Goal: Task Accomplishment & Management: Complete application form

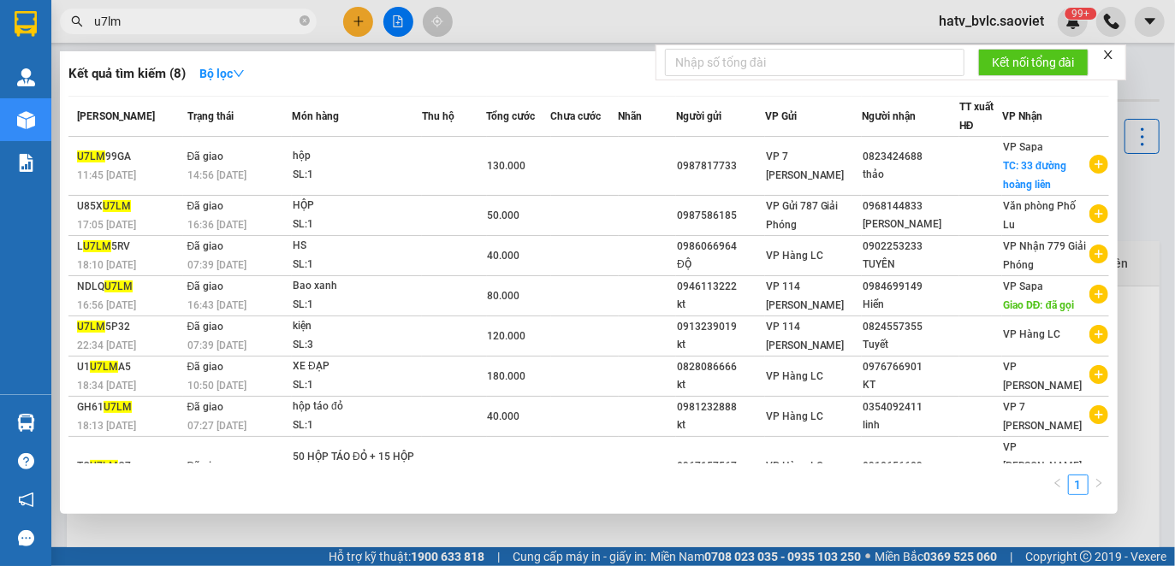
drag, startPoint x: 212, startPoint y: 27, endPoint x: 15, endPoint y: 30, distance: 196.8
click at [15, 30] on section "Kết quả tìm kiếm ( 8 ) Bộ lọc Mã ĐH Trạng thái Món hàng Thu hộ Tổng cước Chưa c…" at bounding box center [587, 283] width 1175 height 566
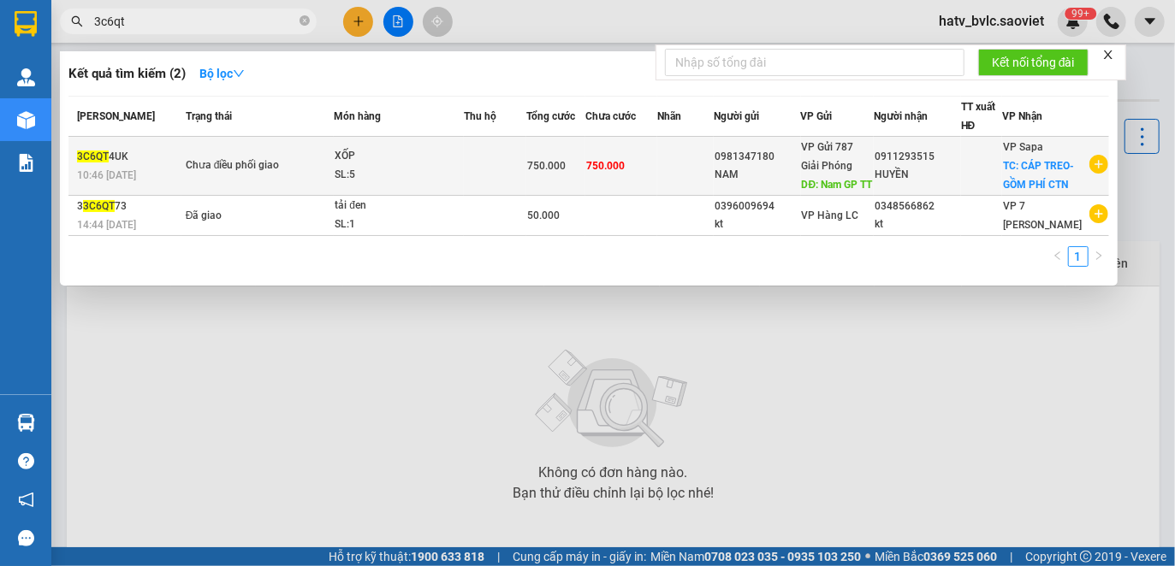
type input "3c6qt"
click at [476, 175] on td at bounding box center [495, 166] width 62 height 59
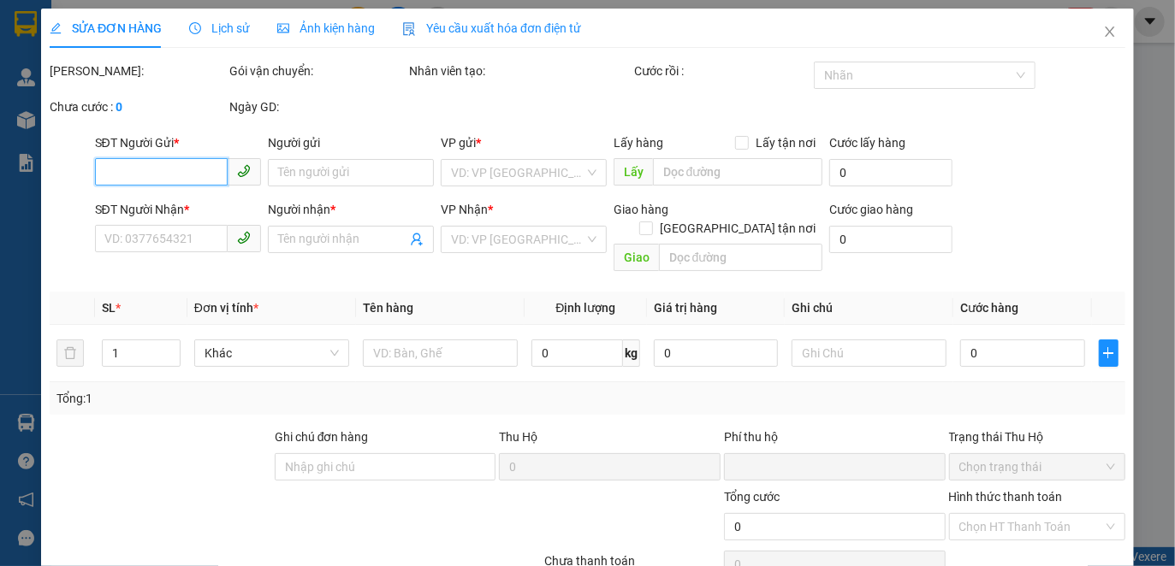
type input "0981347180"
type input "NAM"
type input "Nam GP TT"
type input "0911293515"
type input "HUYỀN"
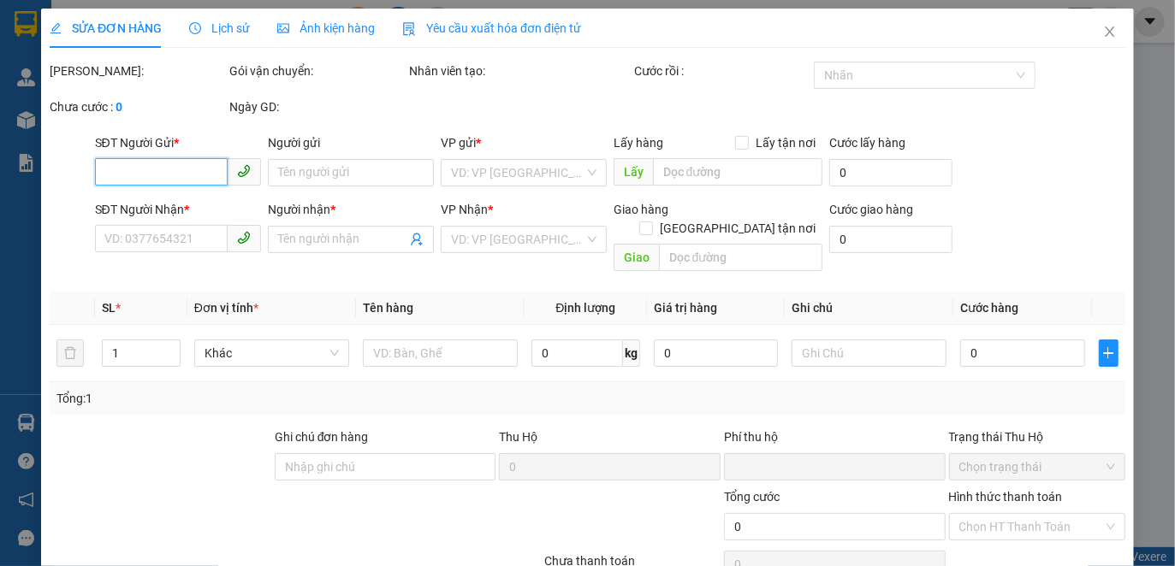
checkbox input "true"
type input "CÁP TREO- GỒM PHÍ CTN"
type input "0"
type input "750.000"
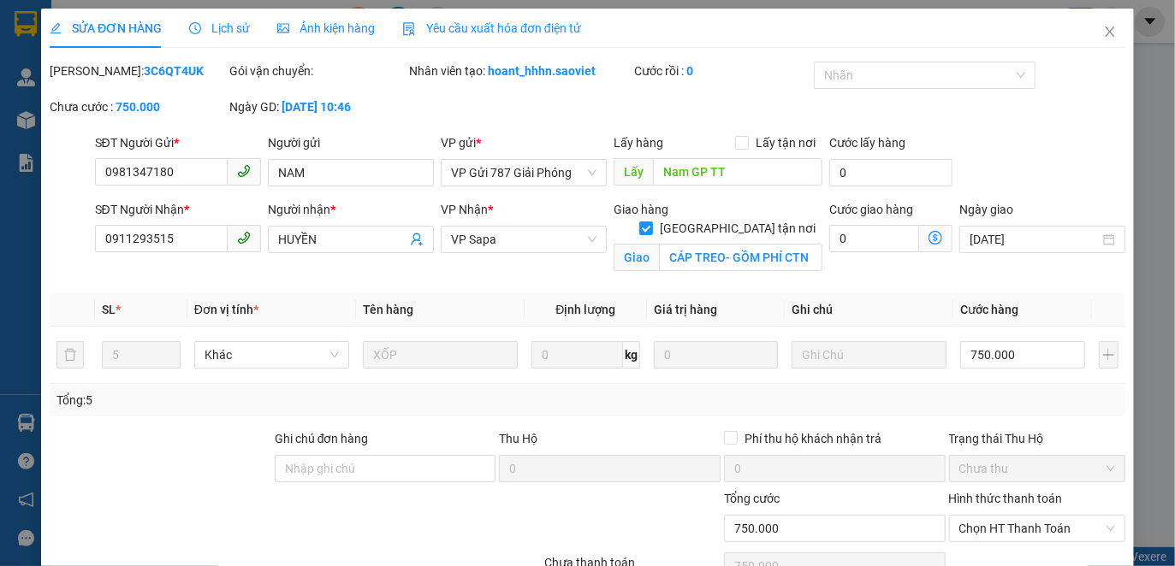
click at [217, 27] on span "Lịch sử" at bounding box center [219, 28] width 61 height 14
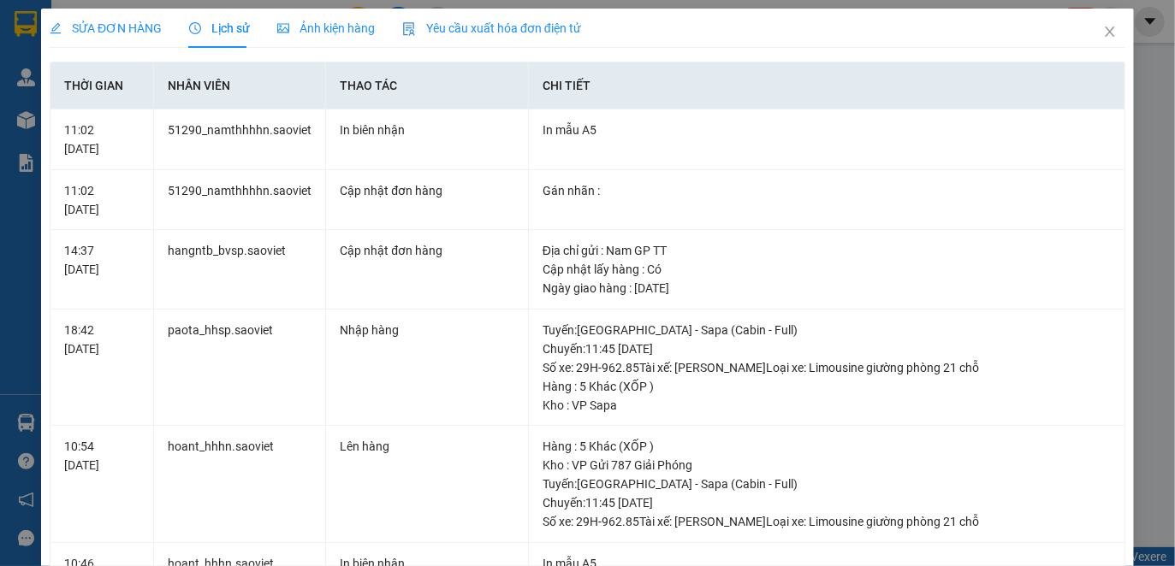
click at [469, 29] on span "Yêu cầu xuất hóa đơn điện tử" at bounding box center [491, 28] width 179 height 14
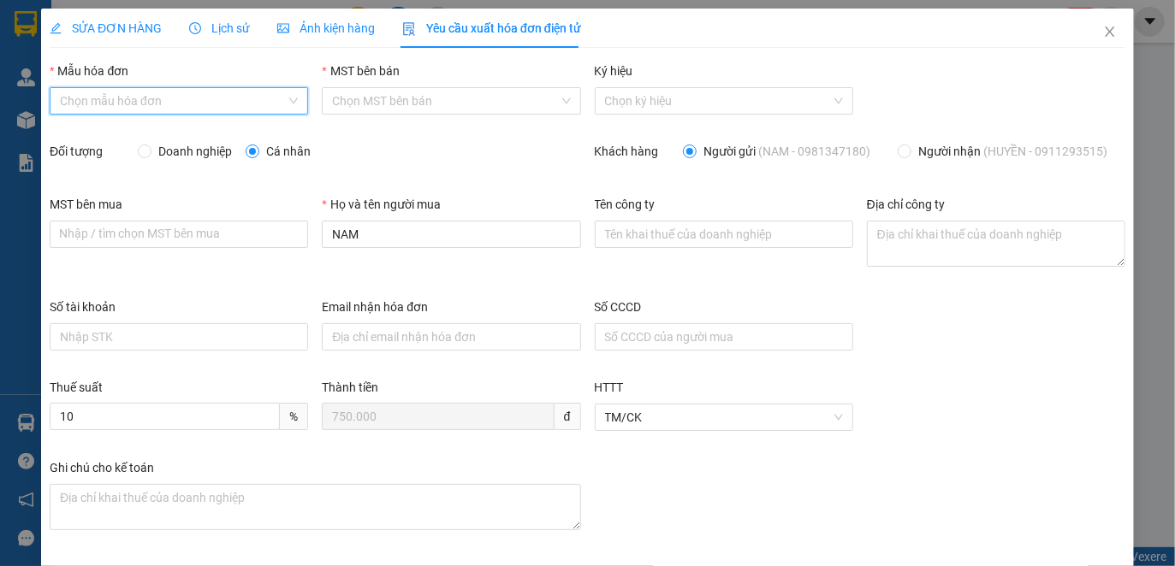
click at [159, 89] on input "Mẫu hóa đơn" at bounding box center [173, 101] width 226 height 26
click at [166, 136] on div "1C25MYY (Chi nhánh)" at bounding box center [176, 135] width 234 height 19
type input "8"
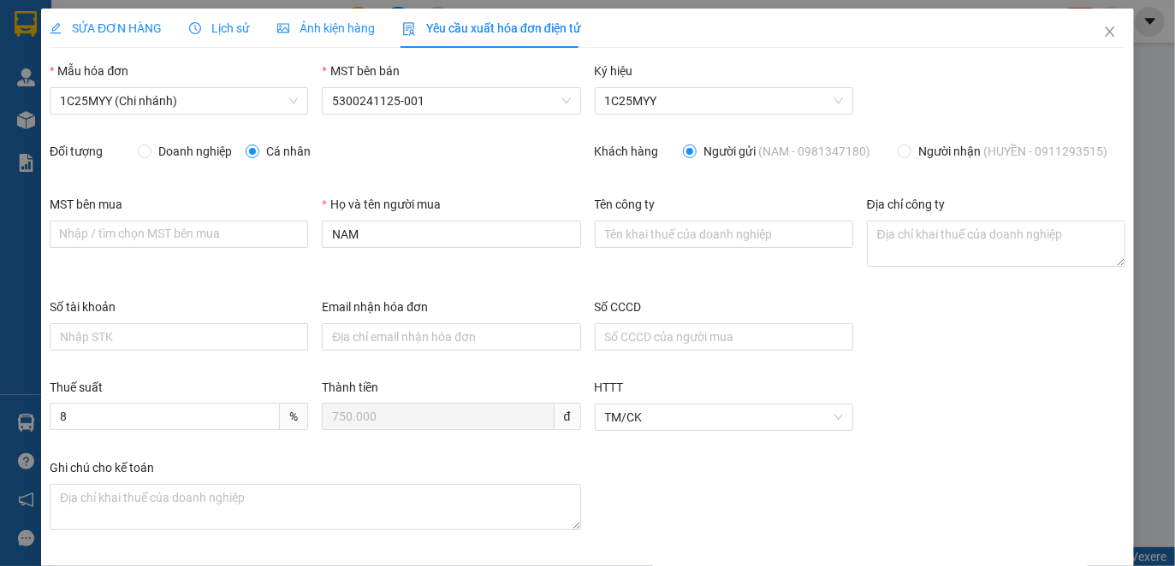
click at [183, 151] on span "Doanh nghiệp" at bounding box center [194, 151] width 87 height 19
click at [150, 151] on input "Doanh nghiệp" at bounding box center [144, 151] width 12 height 12
radio input "true"
radio input "false"
drag, startPoint x: 389, startPoint y: 234, endPoint x: 321, endPoint y: 226, distance: 69.0
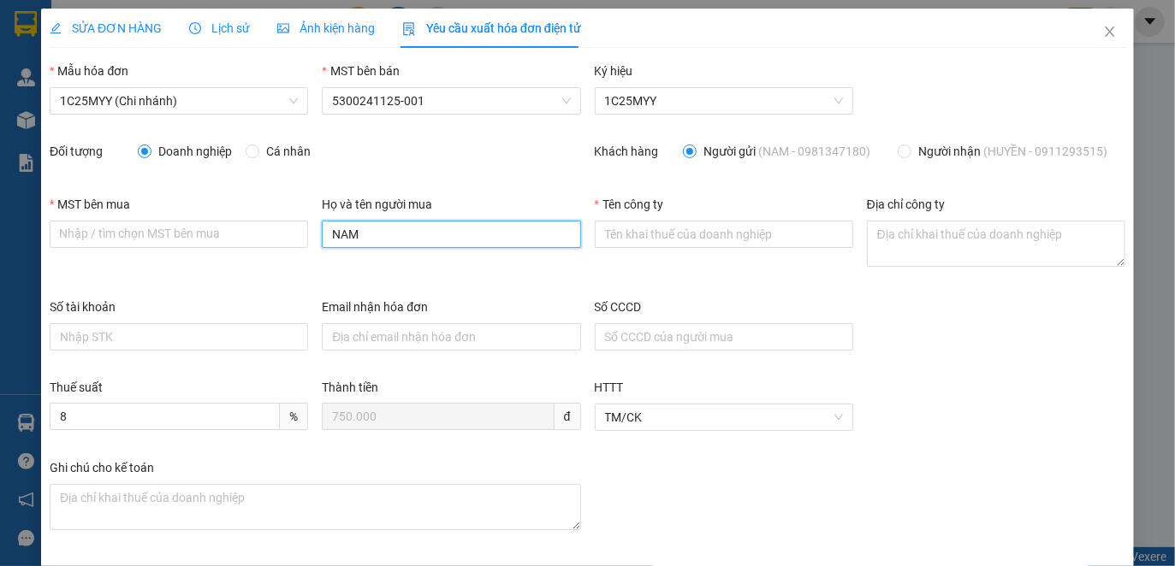
click at [322, 226] on div "Họ và tên người mua NAM" at bounding box center [451, 225] width 258 height 60
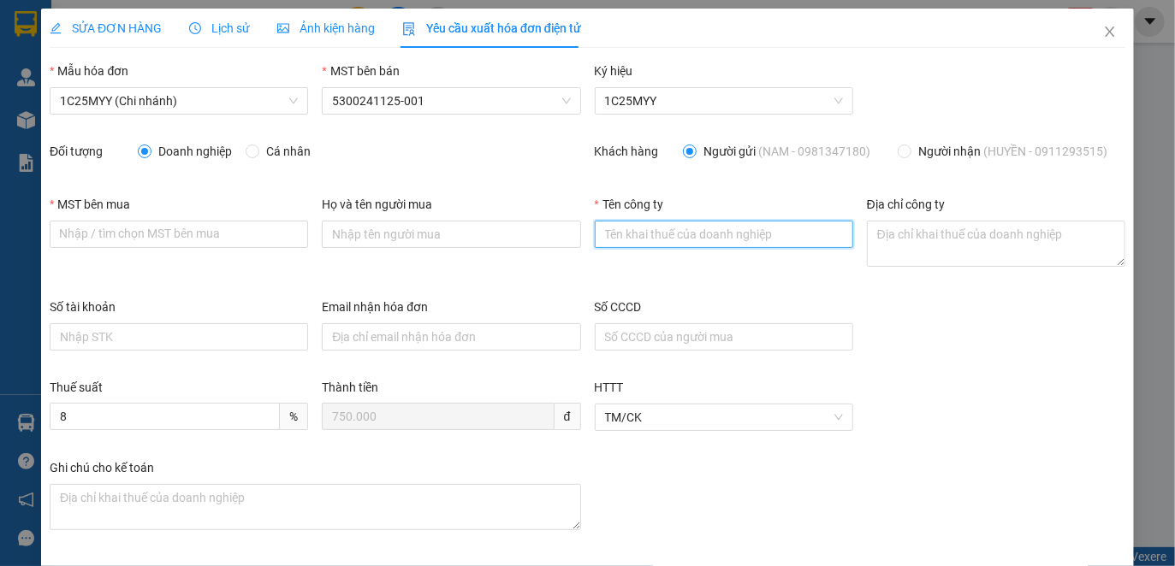
drag, startPoint x: 667, startPoint y: 239, endPoint x: 673, endPoint y: 204, distance: 35.6
click at [667, 239] on input "Tên công ty" at bounding box center [724, 234] width 258 height 27
paste input "CÔNG TY CỔ PHẦN DELI YOURS"
type input "CÔNG TY CỔ PHẦN DELI YOURS"
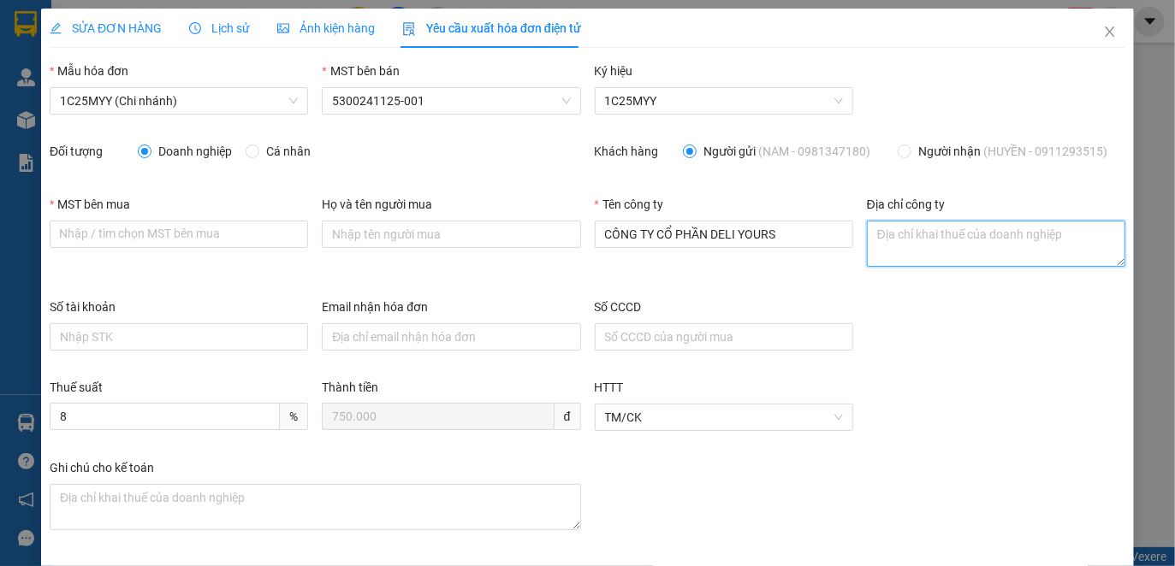
click at [948, 244] on textarea "Địa chỉ công ty" at bounding box center [996, 244] width 258 height 46
paste textarea "28 Bát Nàn, [GEOGRAPHIC_DATA], [GEOGRAPHIC_DATA], [GEOGRAPHIC_DATA]"
type textarea "28 Bát Nàn, [GEOGRAPHIC_DATA], [GEOGRAPHIC_DATA], [GEOGRAPHIC_DATA]"
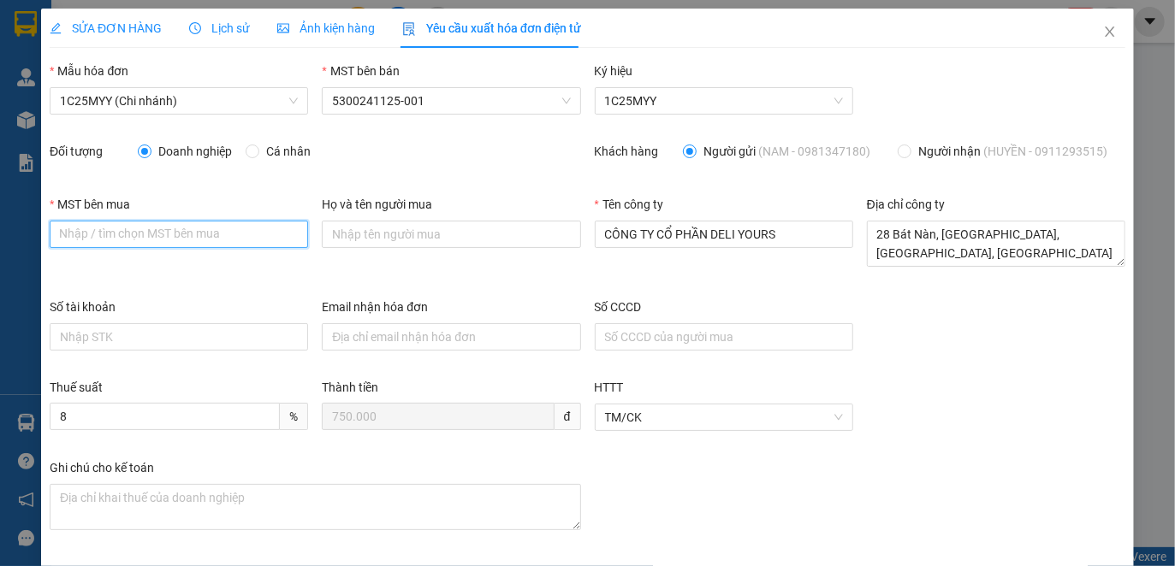
click at [241, 248] on input "MST bên mua" at bounding box center [179, 234] width 258 height 27
paste input "0312071630"
type input "0312071630"
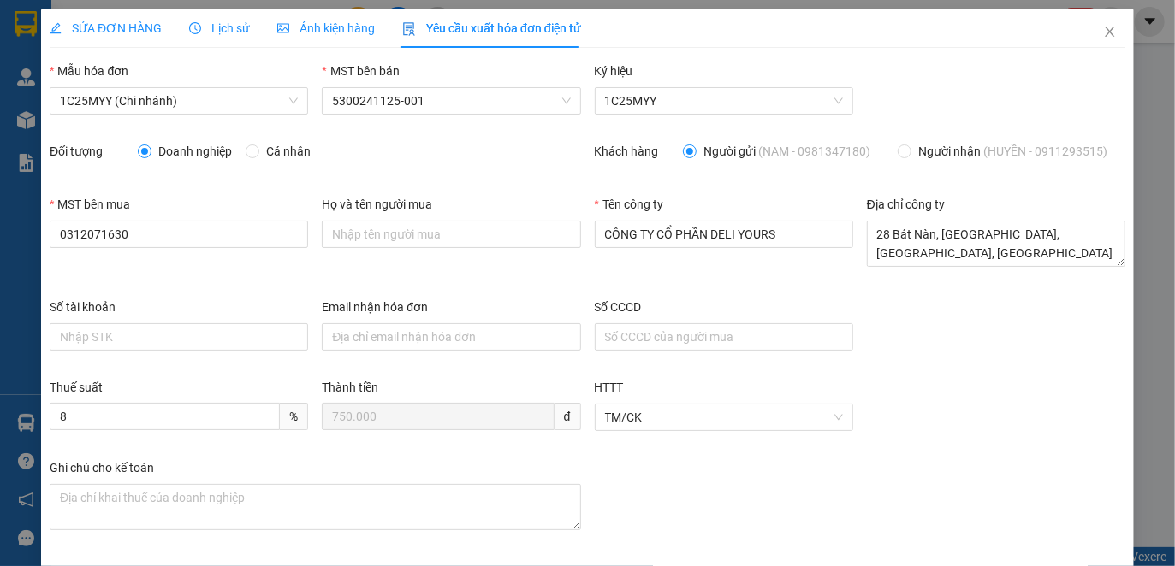
click at [1005, 486] on div "Ghi chú cho kế toán" at bounding box center [587, 510] width 1089 height 103
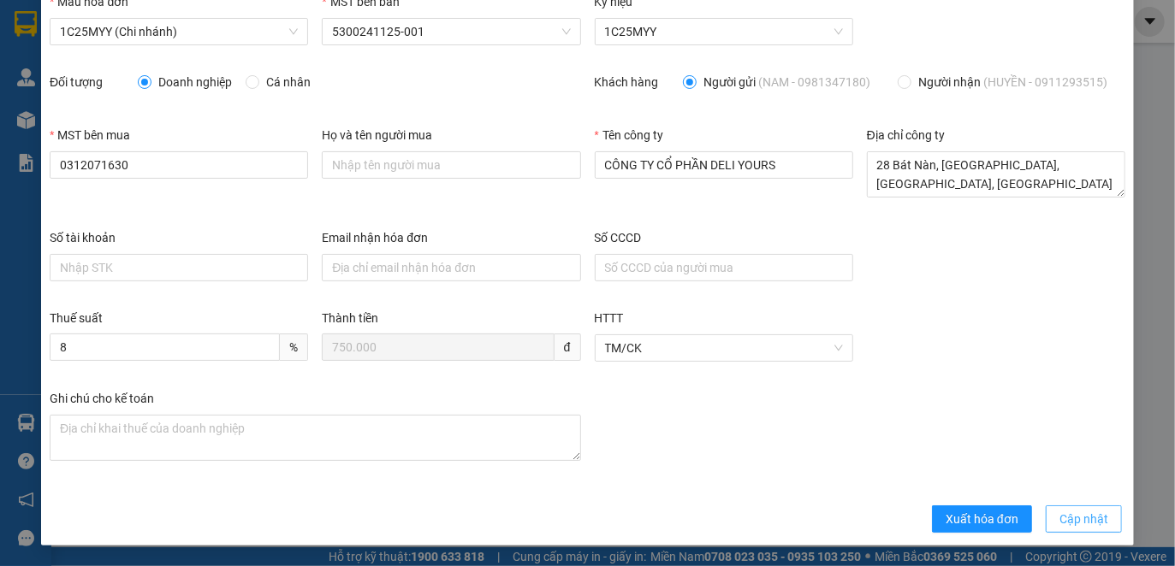
click at [1088, 518] on span "Cập nhật" at bounding box center [1083, 519] width 49 height 19
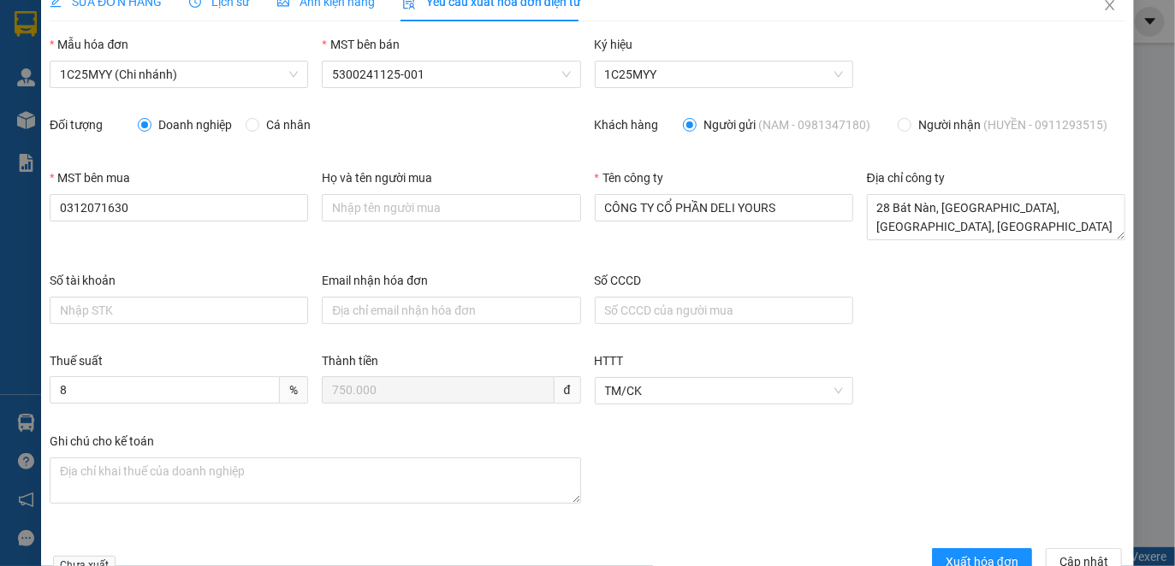
scroll to position [0, 0]
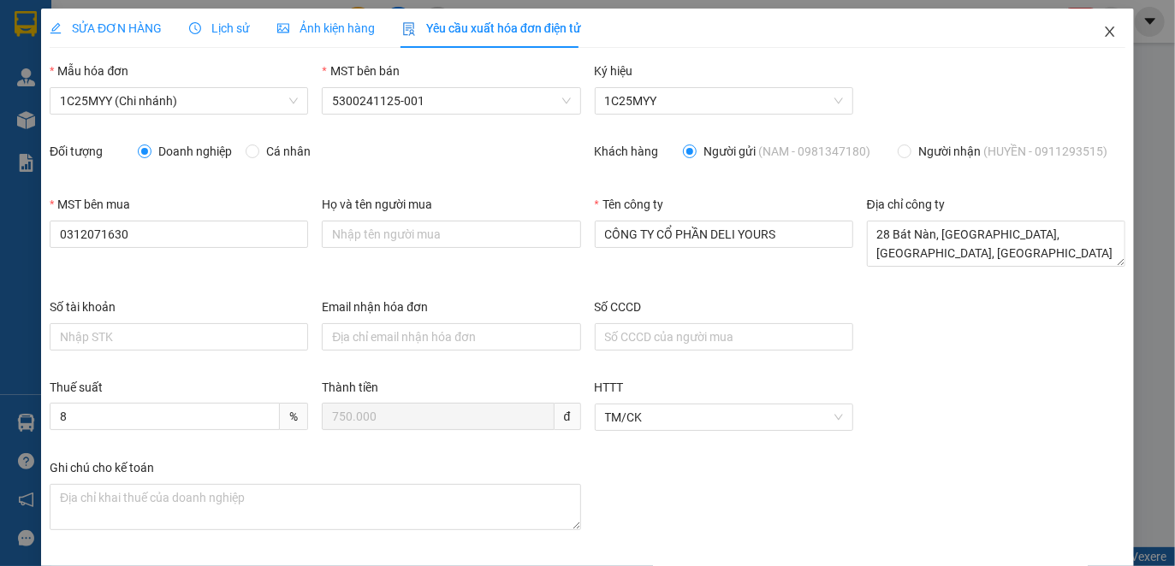
drag, startPoint x: 1103, startPoint y: 34, endPoint x: 488, endPoint y: 560, distance: 809.1
click at [1102, 34] on span "Close" at bounding box center [1110, 33] width 48 height 48
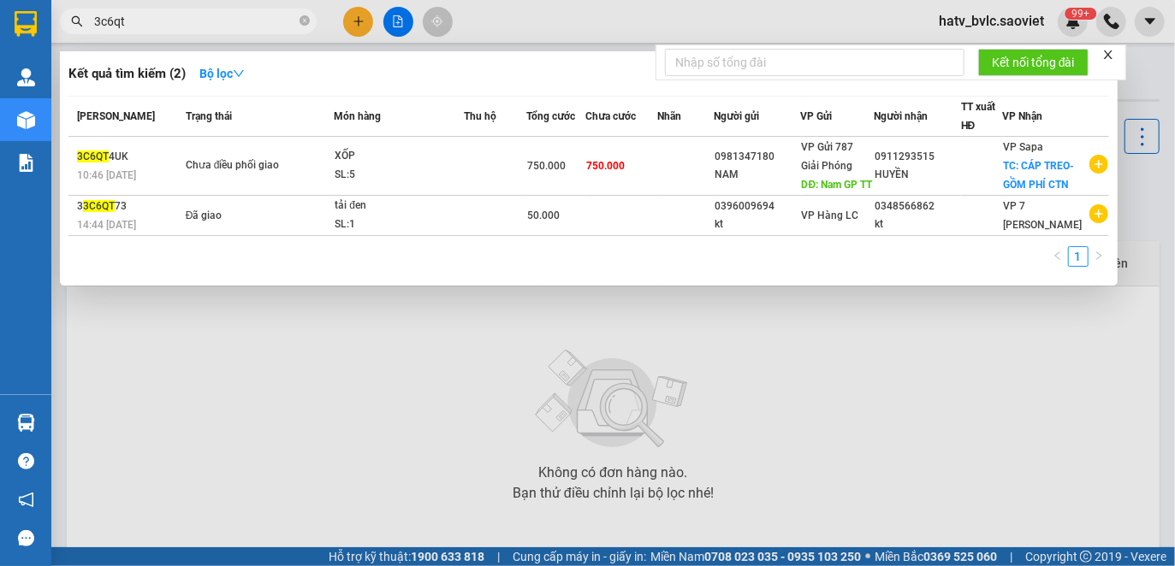
drag, startPoint x: 212, startPoint y: 16, endPoint x: 44, endPoint y: 12, distance: 168.6
click at [44, 12] on section "Kết quả tìm kiếm ( 2 ) Bộ lọc Mã ĐH Trạng thái Món hàng Thu hộ Tổng cước Chưa c…" at bounding box center [587, 283] width 1175 height 566
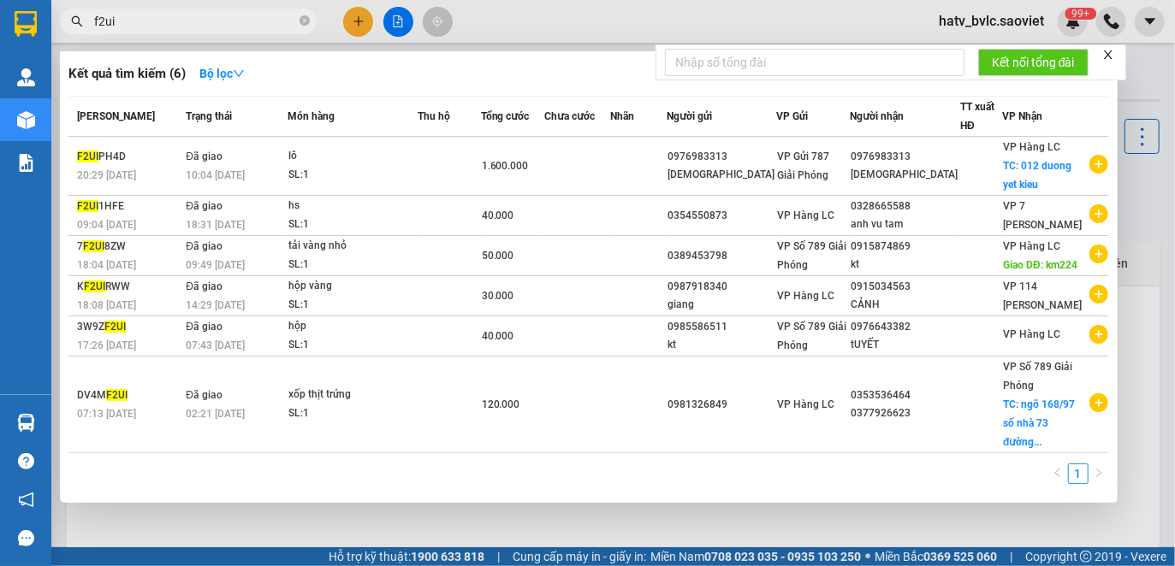
type input "f2ui"
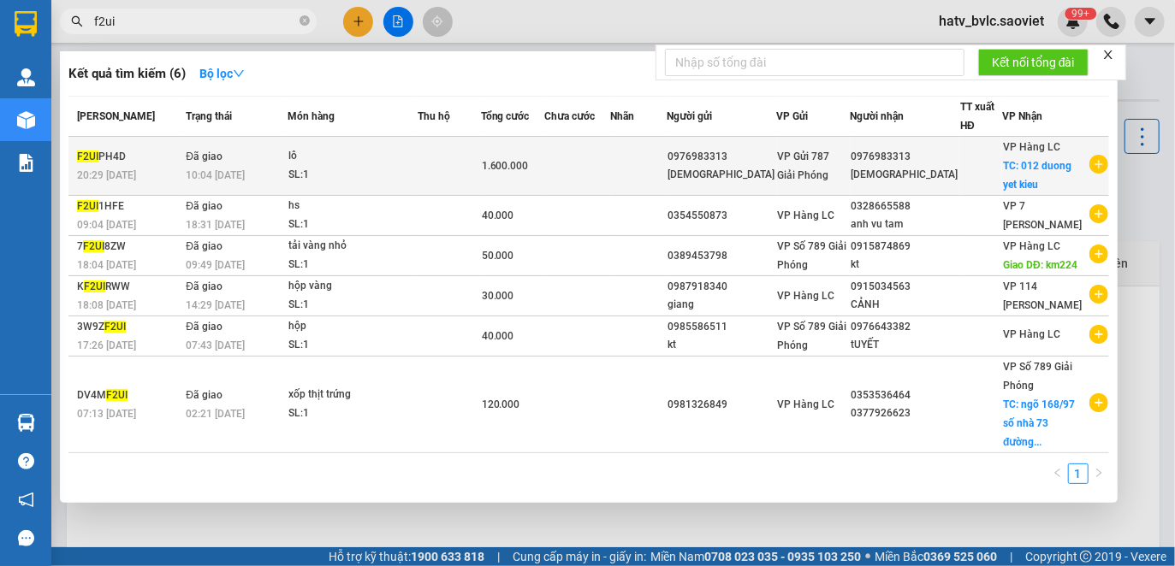
click at [563, 164] on td at bounding box center [577, 166] width 66 height 59
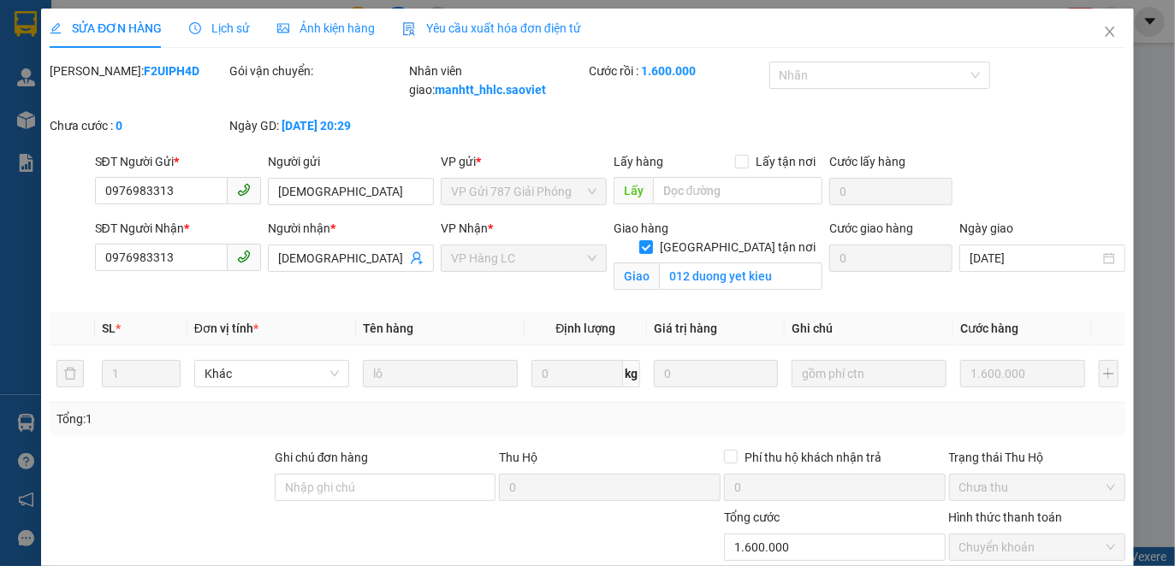
type input "0976983313"
type input "[DEMOGRAPHIC_DATA]"
type input "0976983313"
type input "[DEMOGRAPHIC_DATA]"
checkbox input "true"
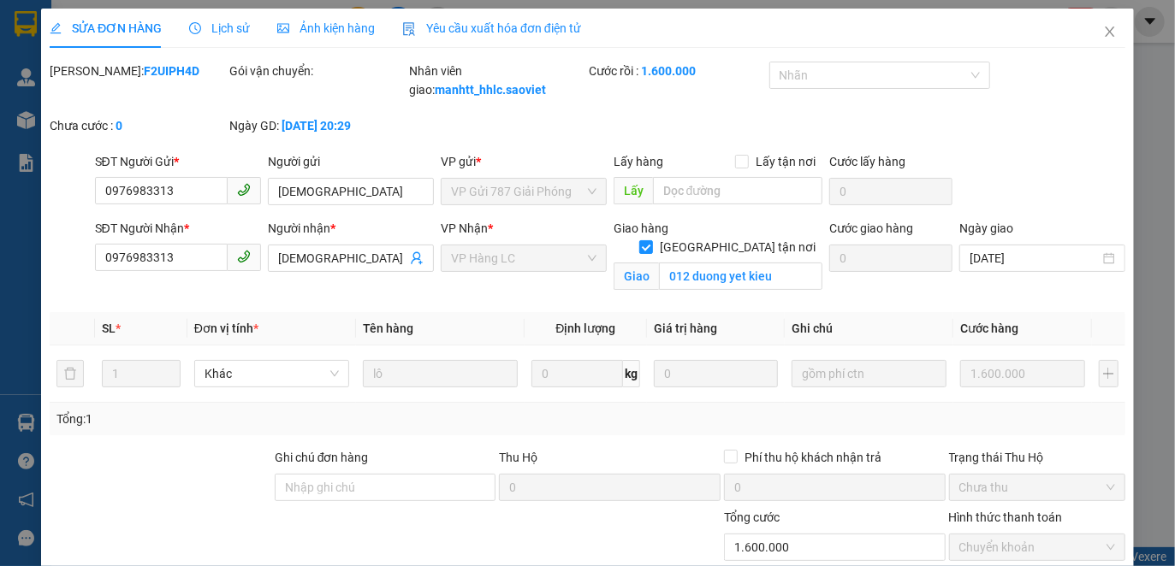
type input "012 duong yet kieu"
type input "0"
type input "1.600.000"
click at [448, 33] on span "Yêu cầu xuất hóa đơn điện tử" at bounding box center [491, 28] width 179 height 14
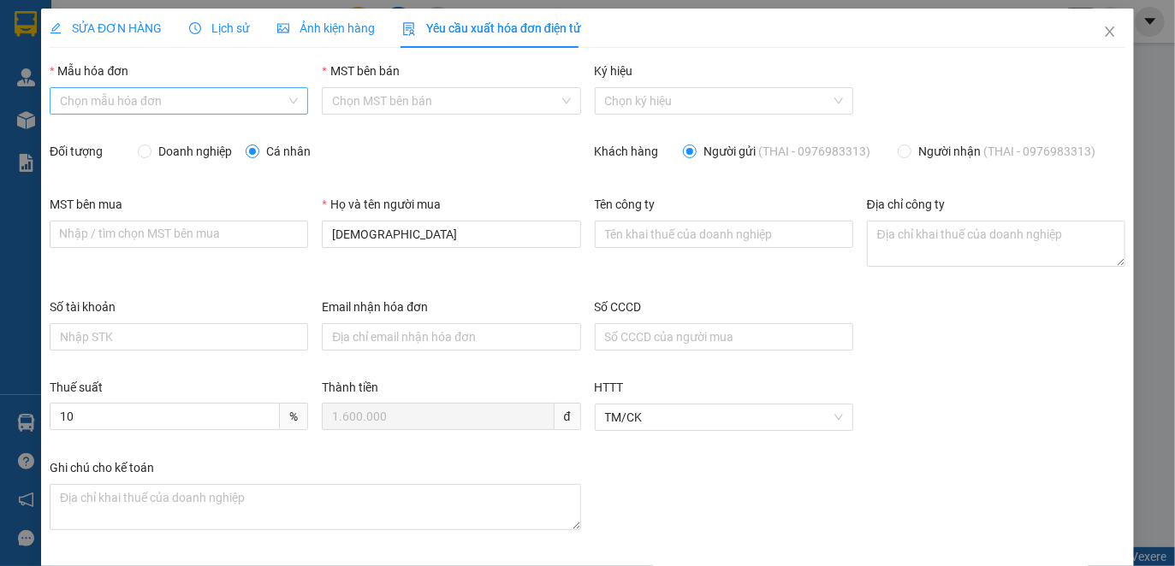
click at [265, 99] on input "Mẫu hóa đơn" at bounding box center [173, 101] width 226 height 26
click at [198, 29] on icon "clock-circle" at bounding box center [195, 28] width 12 height 12
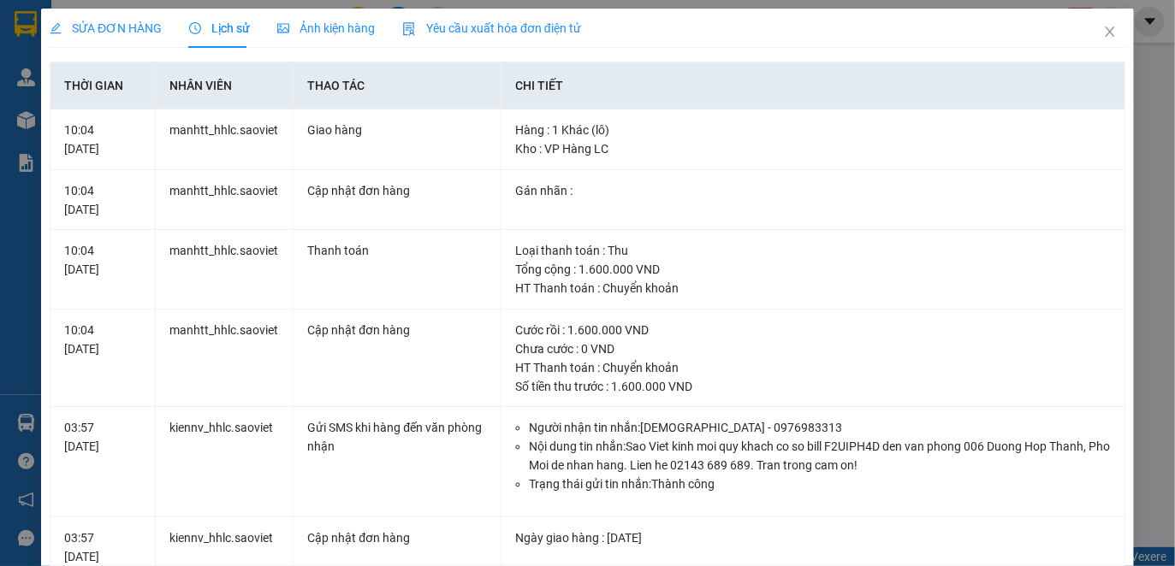
click at [487, 28] on span "Yêu cầu xuất hóa đơn điện tử" at bounding box center [491, 28] width 179 height 14
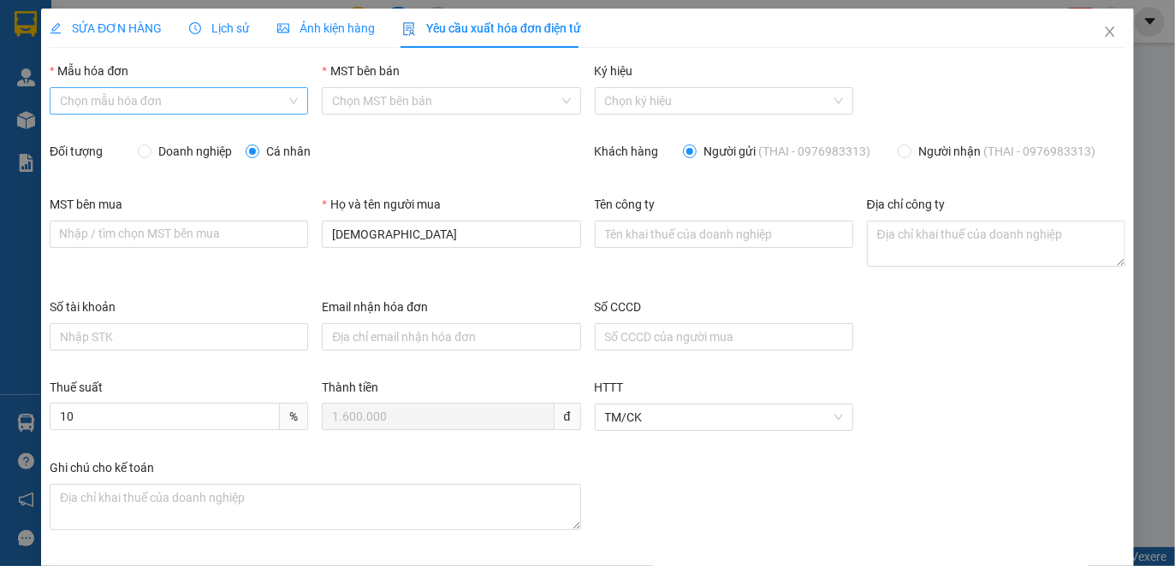
click at [257, 104] on input "Mẫu hóa đơn" at bounding box center [173, 101] width 226 height 26
click at [246, 132] on div "1C25MYY (Chi nhánh)" at bounding box center [176, 135] width 234 height 19
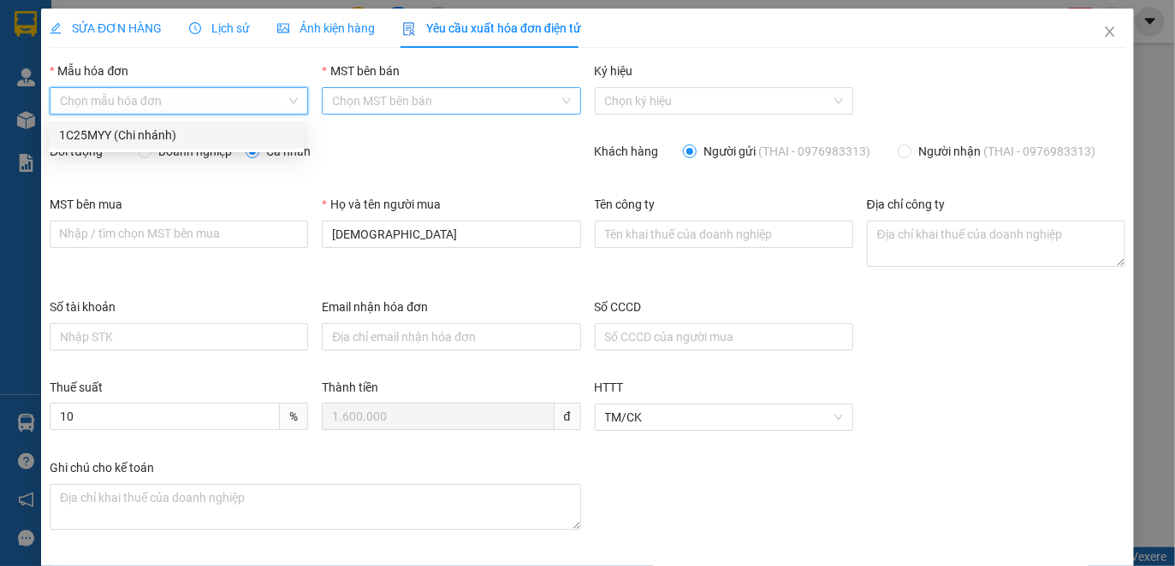
type input "8"
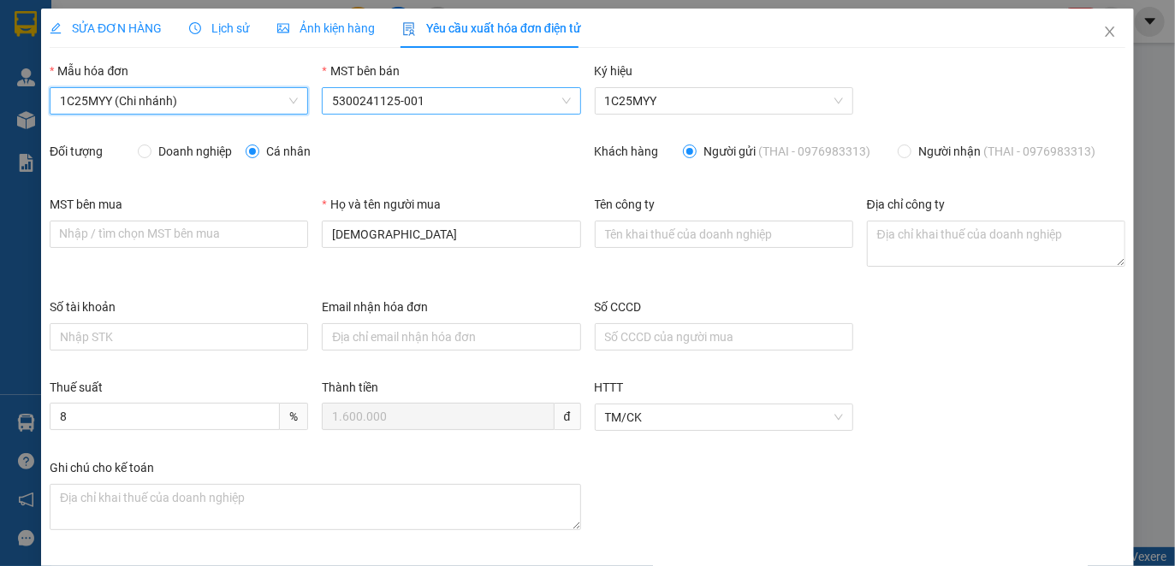
click at [357, 98] on span "5300241125-001" at bounding box center [451, 101] width 238 height 26
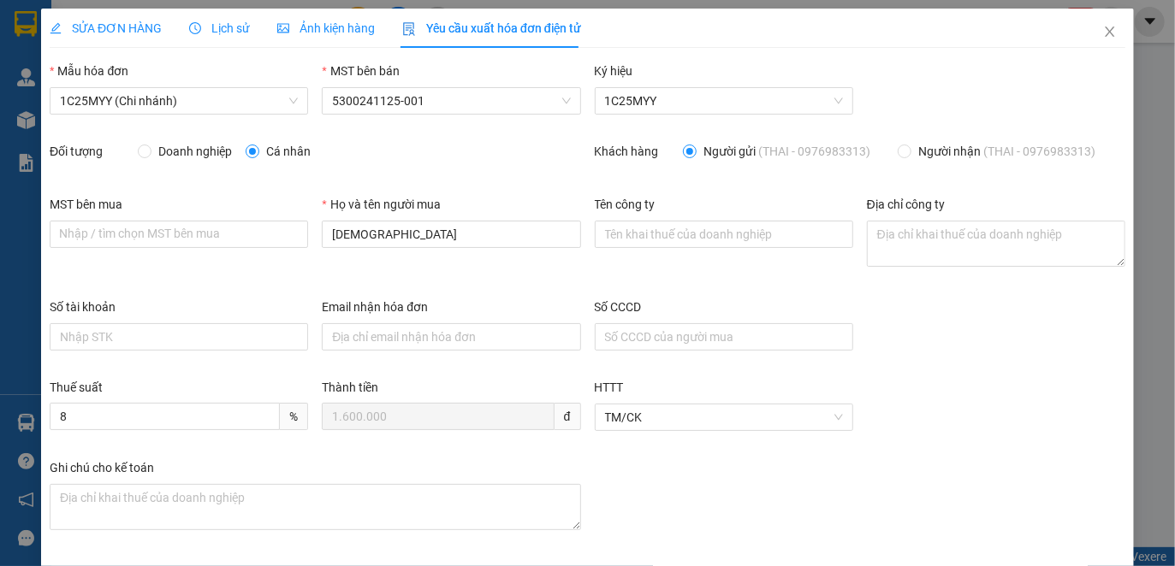
click at [196, 144] on span "Doanh nghiệp" at bounding box center [194, 151] width 87 height 19
click at [150, 145] on input "Doanh nghiệp" at bounding box center [144, 151] width 12 height 12
radio input "true"
radio input "false"
click at [640, 231] on input "Tên công ty" at bounding box center [724, 234] width 258 height 27
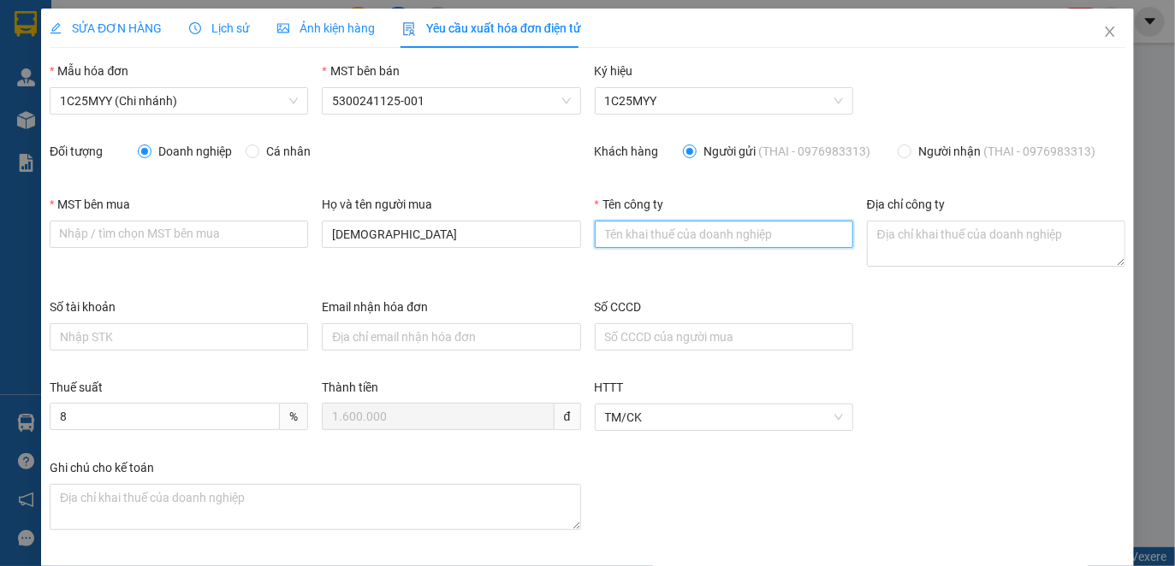
paste input "CÔNG TY TNHH XÂY DỰNG VÀ THƯƠNG MẠI [GEOGRAPHIC_DATA]"
type input "CÔNG TY TNHH XÂY DỰNG VÀ THƯƠNG MẠI [GEOGRAPHIC_DATA]"
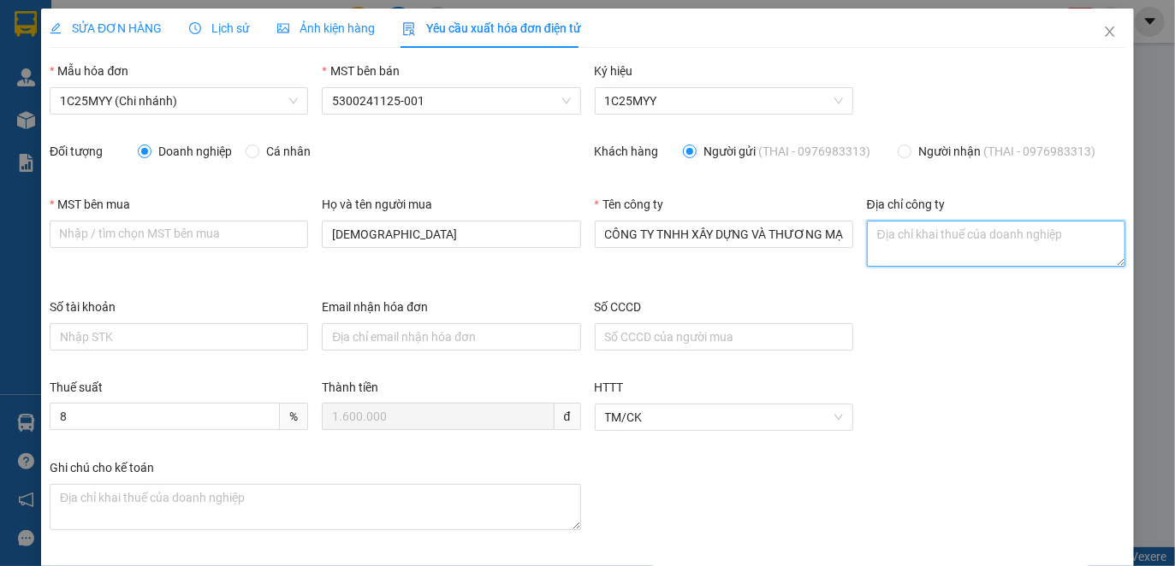
click at [873, 233] on textarea "Địa chỉ công ty" at bounding box center [996, 244] width 258 height 46
paste textarea "Số nhà 641, [GEOGRAPHIC_DATA][PERSON_NAME], [GEOGRAPHIC_DATA], [GEOGRAPHIC_DATA…"
type textarea "Số nhà 641, [GEOGRAPHIC_DATA][PERSON_NAME], [GEOGRAPHIC_DATA], [GEOGRAPHIC_DATA…"
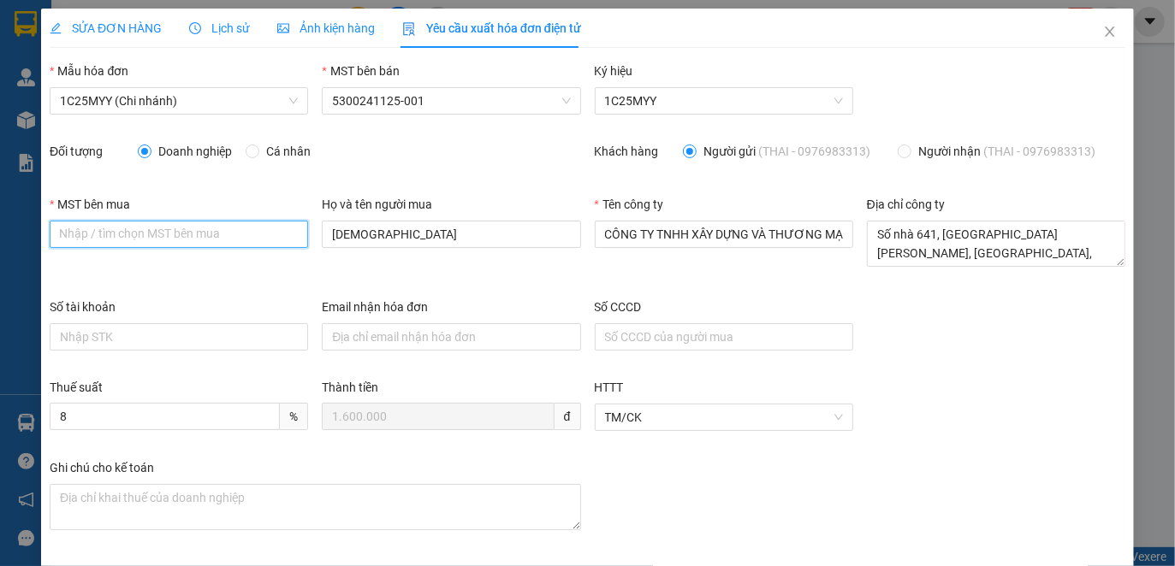
click at [186, 228] on input "MST bên mua" at bounding box center [179, 234] width 258 height 27
paste input "5300786175"
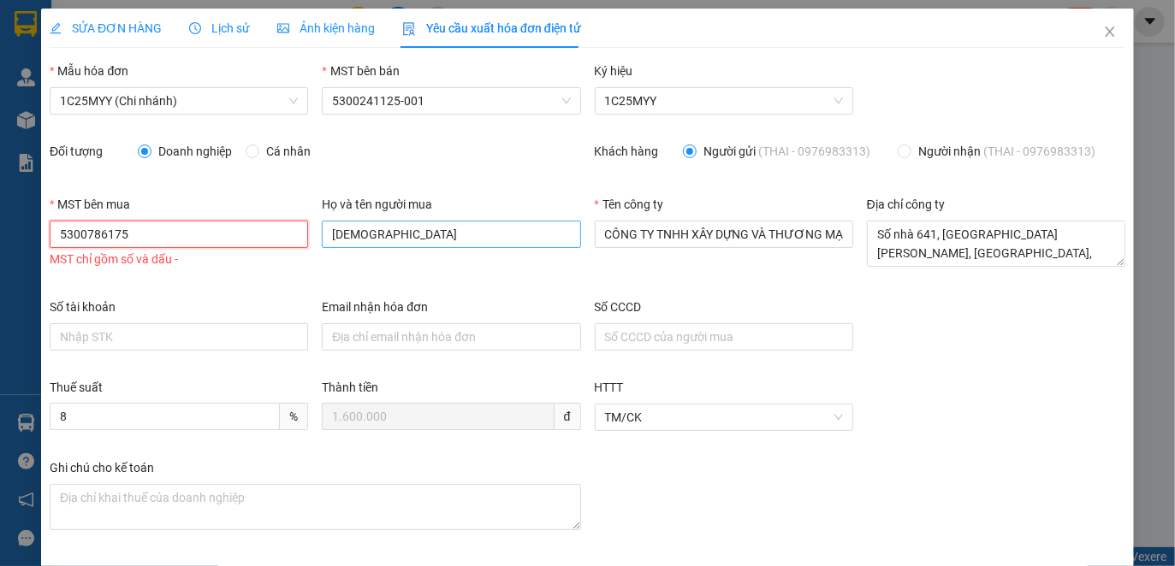
type input "5300786175"
drag, startPoint x: 428, startPoint y: 222, endPoint x: 280, endPoint y: 228, distance: 148.1
click at [280, 228] on div "MST bên mua 5300786175 MST chỉ gồm số và dấu - Họ và tên người mua THAI Tên côn…" at bounding box center [587, 246] width 1089 height 103
click at [87, 234] on input "5300786175" at bounding box center [179, 234] width 258 height 27
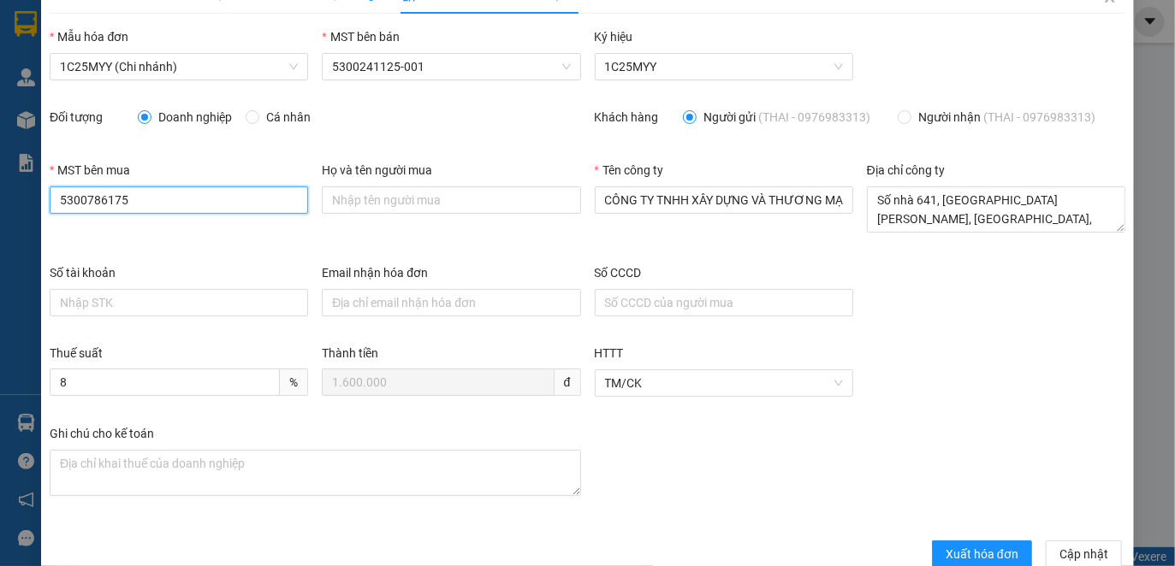
scroll to position [68, 0]
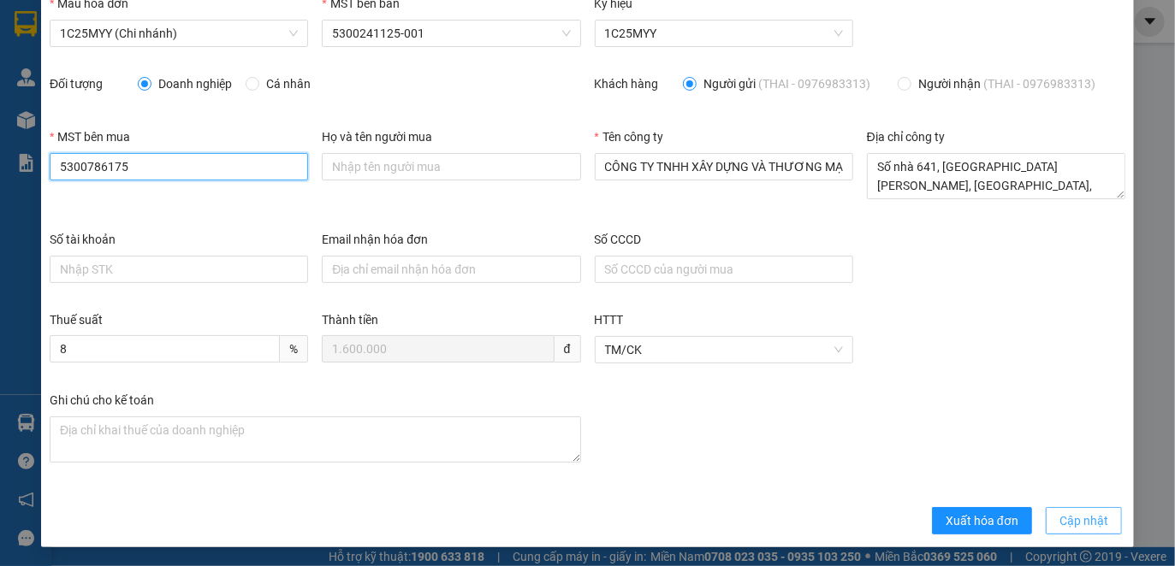
type input "5300786175"
click at [1059, 519] on span "Cập nhật" at bounding box center [1083, 521] width 49 height 19
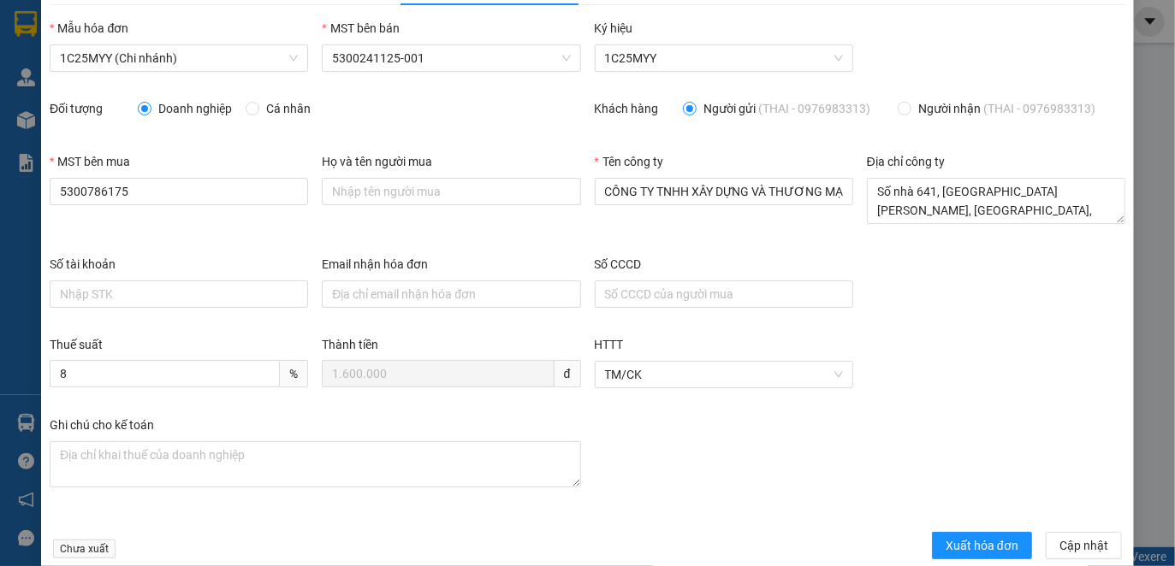
scroll to position [0, 0]
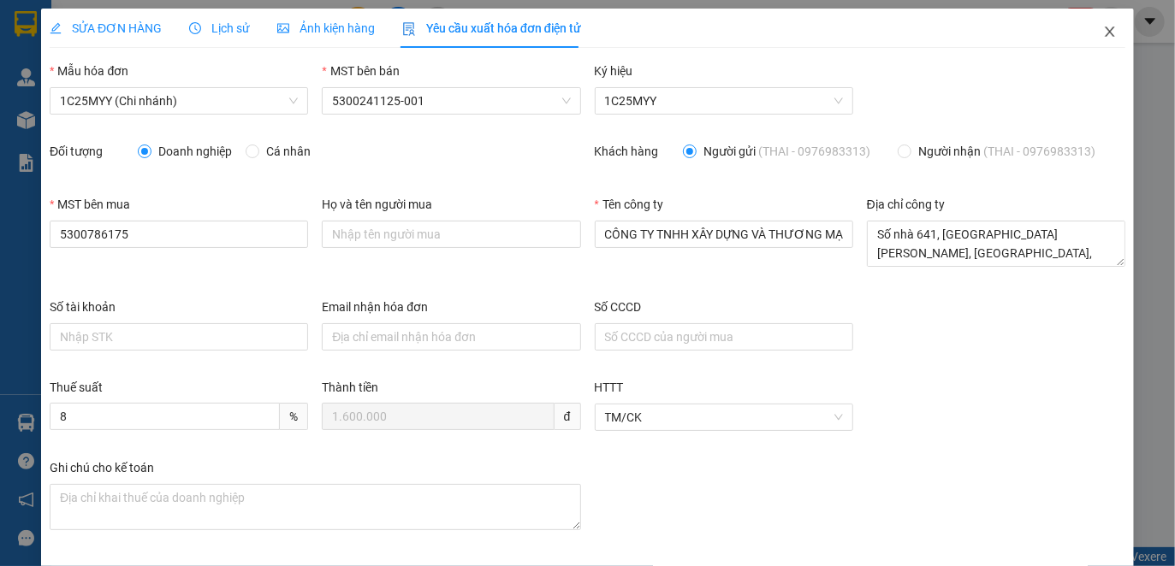
click at [1103, 39] on icon "close" at bounding box center [1110, 32] width 14 height 14
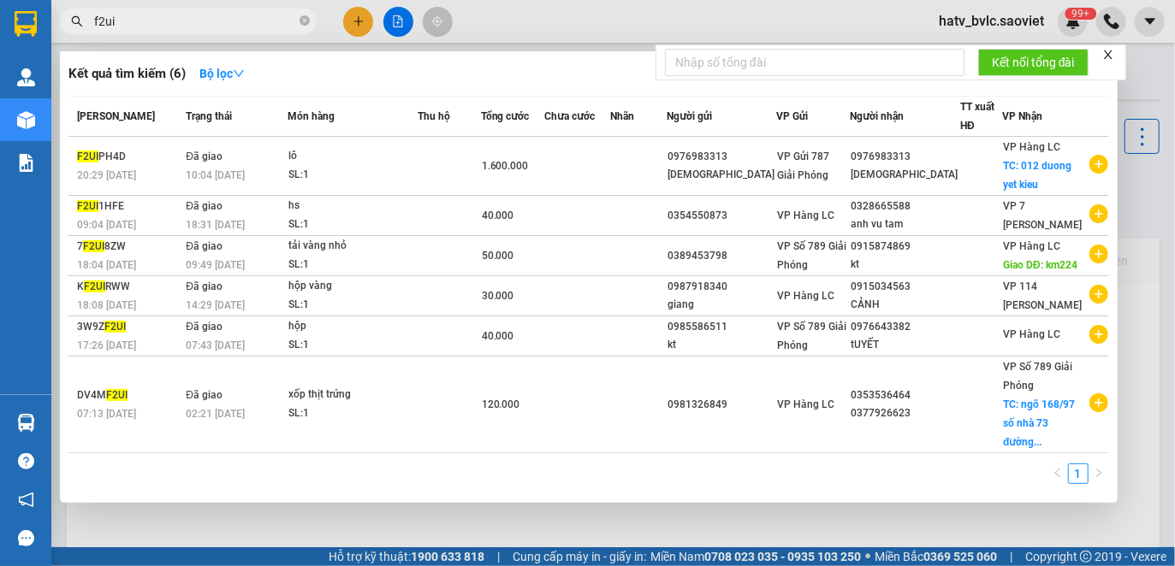
click at [161, 32] on span "f2ui" at bounding box center [188, 22] width 257 height 26
click at [158, 23] on input "f2ui" at bounding box center [195, 21] width 202 height 19
drag, startPoint x: 159, startPoint y: 18, endPoint x: 68, endPoint y: 18, distance: 91.6
click at [68, 18] on span "f2ui" at bounding box center [188, 22] width 257 height 26
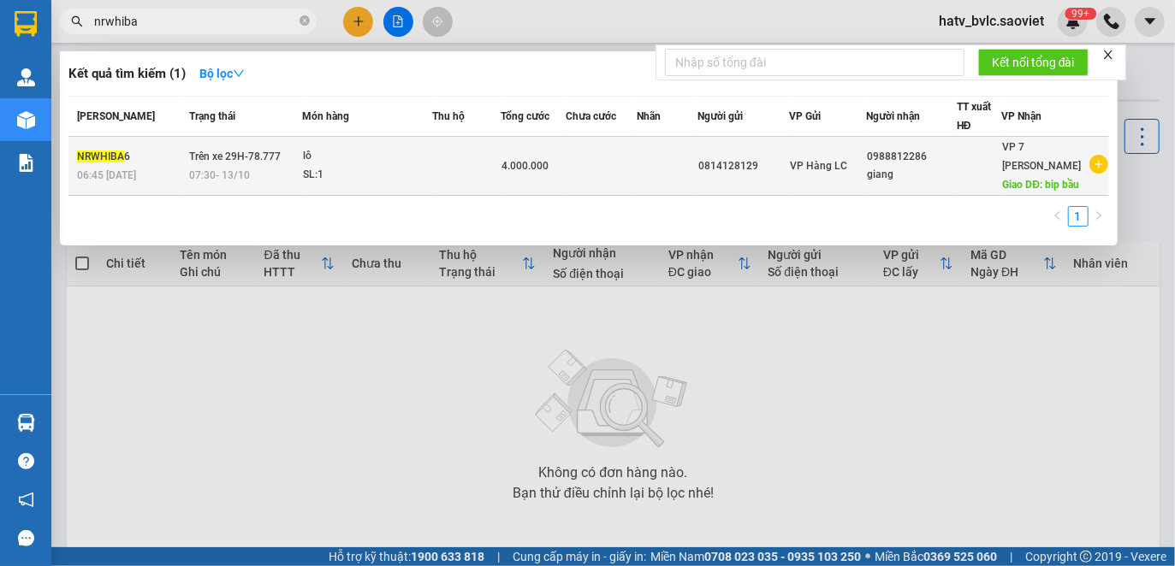
type input "nrwhiba"
click at [440, 180] on td at bounding box center [466, 166] width 68 height 59
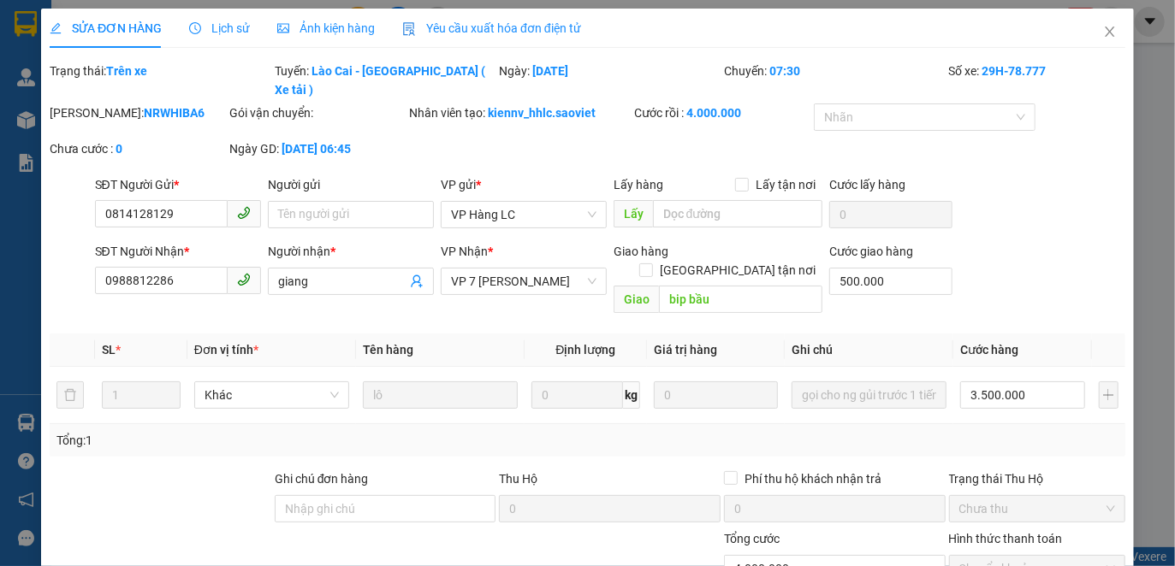
type input "0814128129"
type input "0988812286"
type input "giang"
type input "bip bầu"
type input "500.000"
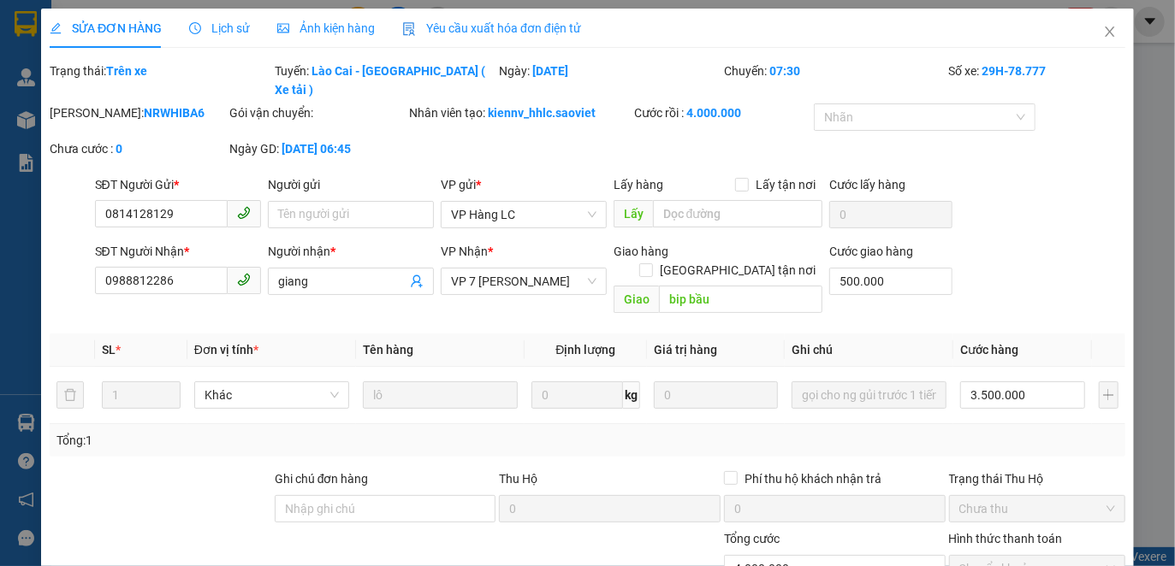
type input "0"
type input "4.000.000"
click at [510, 27] on span "Yêu cầu xuất hóa đơn điện tử" at bounding box center [491, 28] width 179 height 14
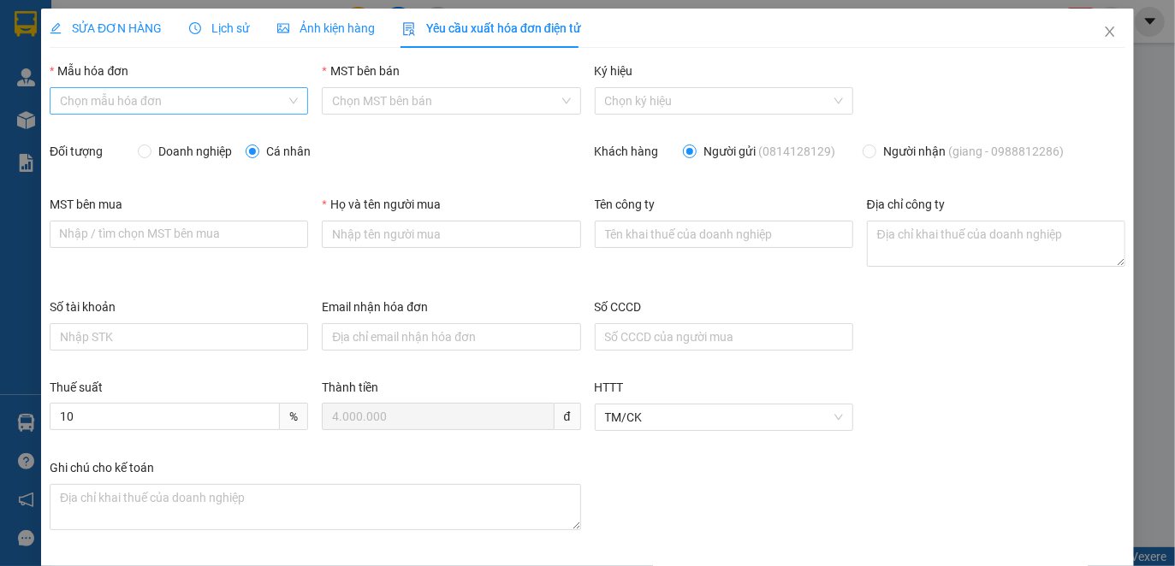
click at [207, 88] on input "Mẫu hóa đơn" at bounding box center [173, 101] width 226 height 26
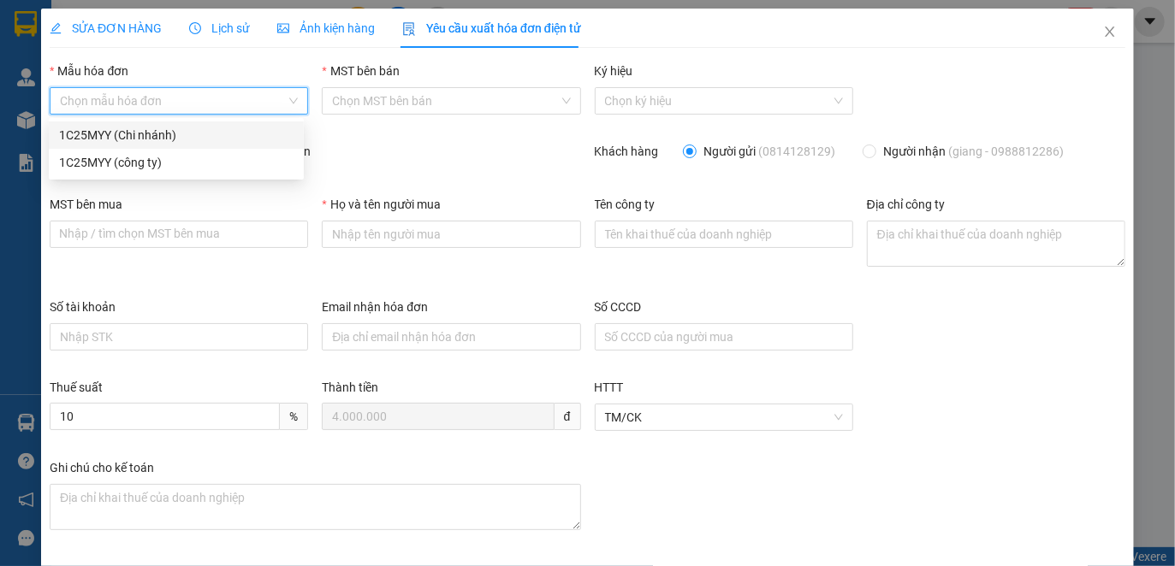
click at [195, 139] on div "1C25MYY (Chi nhánh)" at bounding box center [176, 135] width 234 height 19
type input "8"
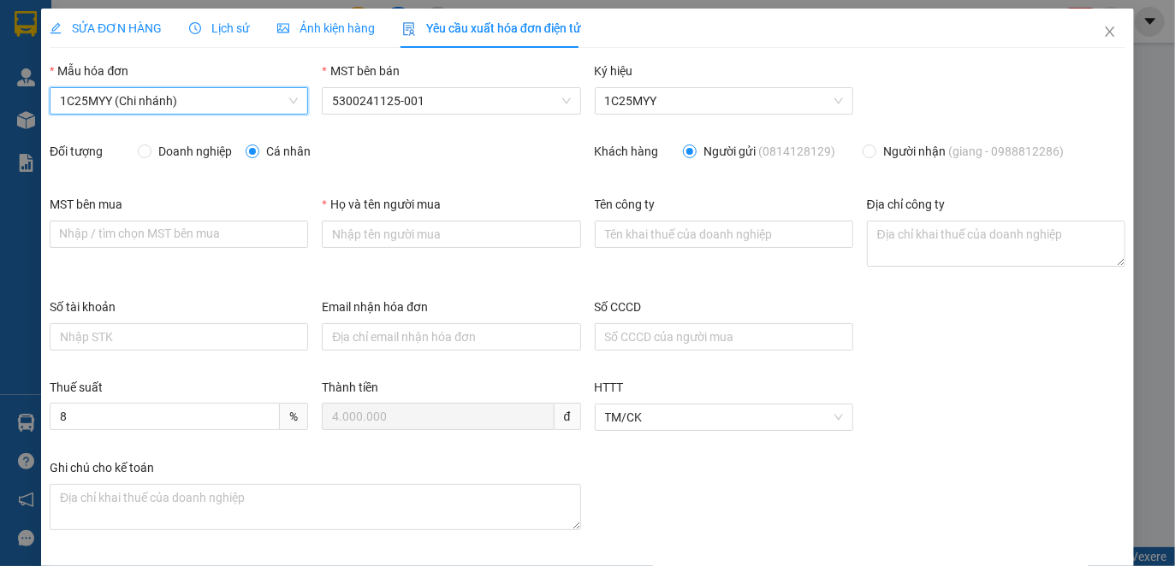
click at [175, 156] on span "Doanh nghiệp" at bounding box center [194, 151] width 87 height 19
click at [150, 156] on input "Doanh nghiệp" at bounding box center [144, 151] width 12 height 12
radio input "true"
radio input "false"
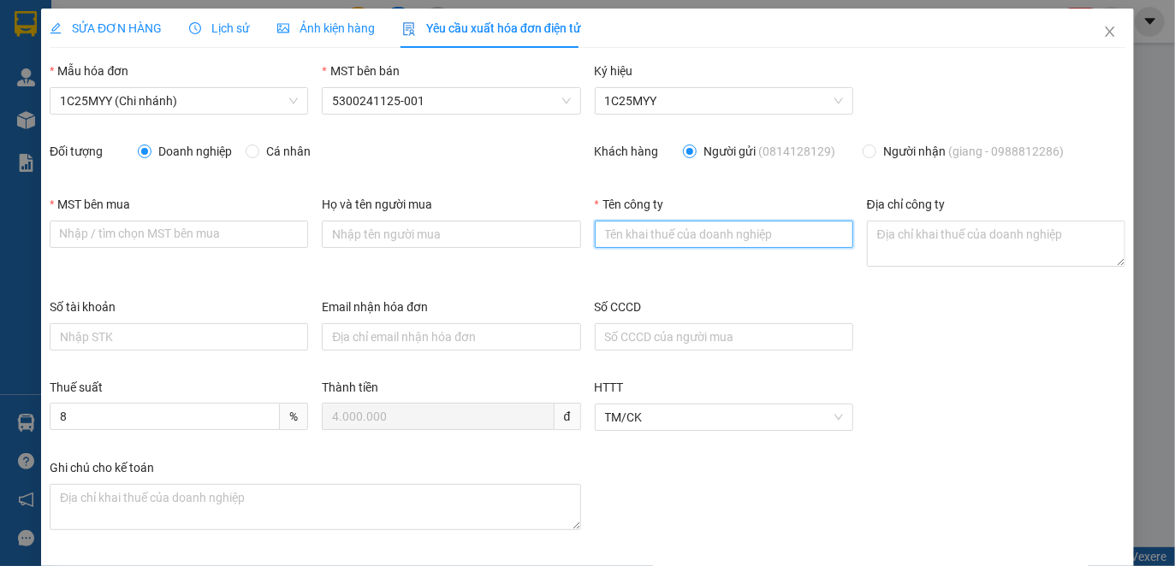
drag, startPoint x: 658, startPoint y: 229, endPoint x: 669, endPoint y: 233, distance: 11.6
click at [657, 229] on input "Tên công ty" at bounding box center [724, 234] width 258 height 27
paste input "5300802476"
drag, startPoint x: 701, startPoint y: 238, endPoint x: 499, endPoint y: 209, distance: 204.0
click at [499, 209] on div "MST bên mua Nhập / tìm chọn MST bên mua Họ và tên người mua Tên công ty 5300802…" at bounding box center [587, 246] width 1089 height 103
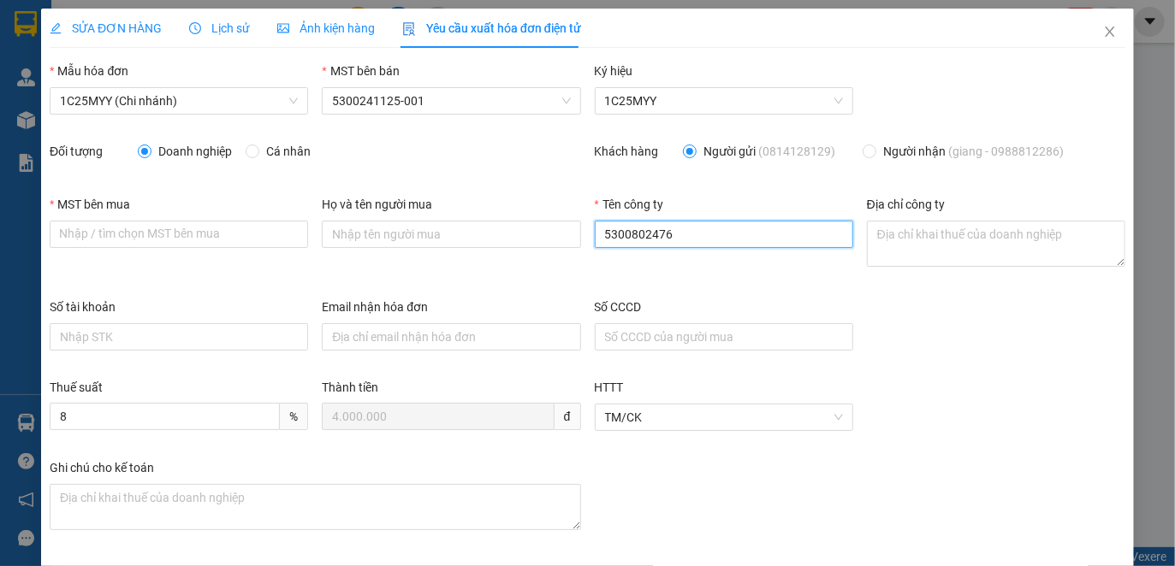
paste input "CÔNG TY TNHH MTV LAN TUẤN"
type input "CÔNG TY TNHH MTV LAN TUẤN"
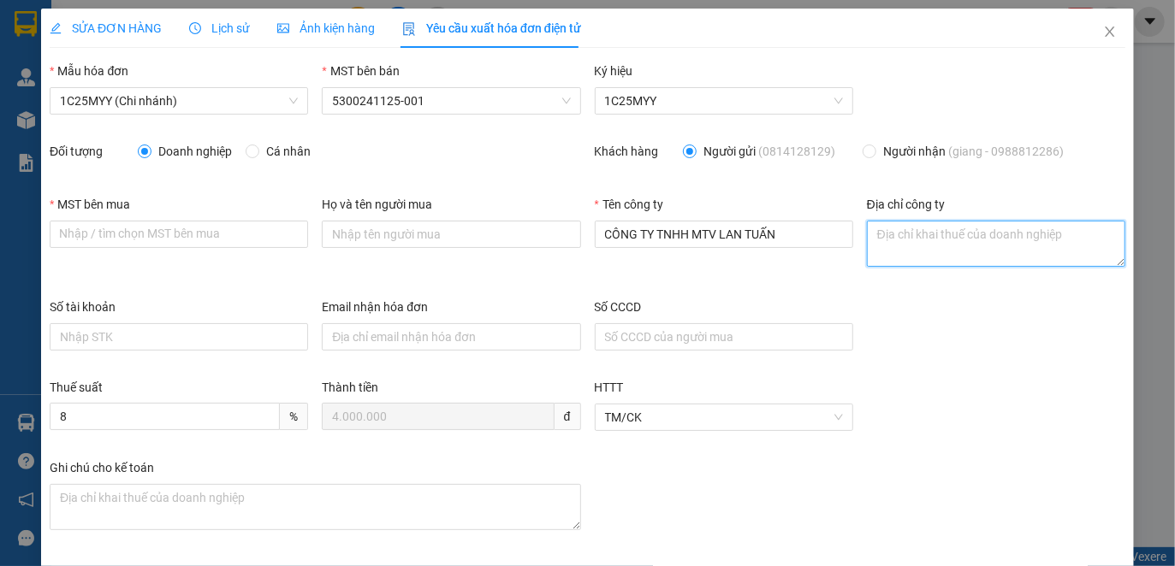
click at [911, 237] on textarea "Địa chỉ công ty" at bounding box center [996, 244] width 258 height 46
paste textarea "Số nhà 091, tổ [STREET_ADDRESS]"
type textarea "Số nhà 091, tổ [STREET_ADDRESS]"
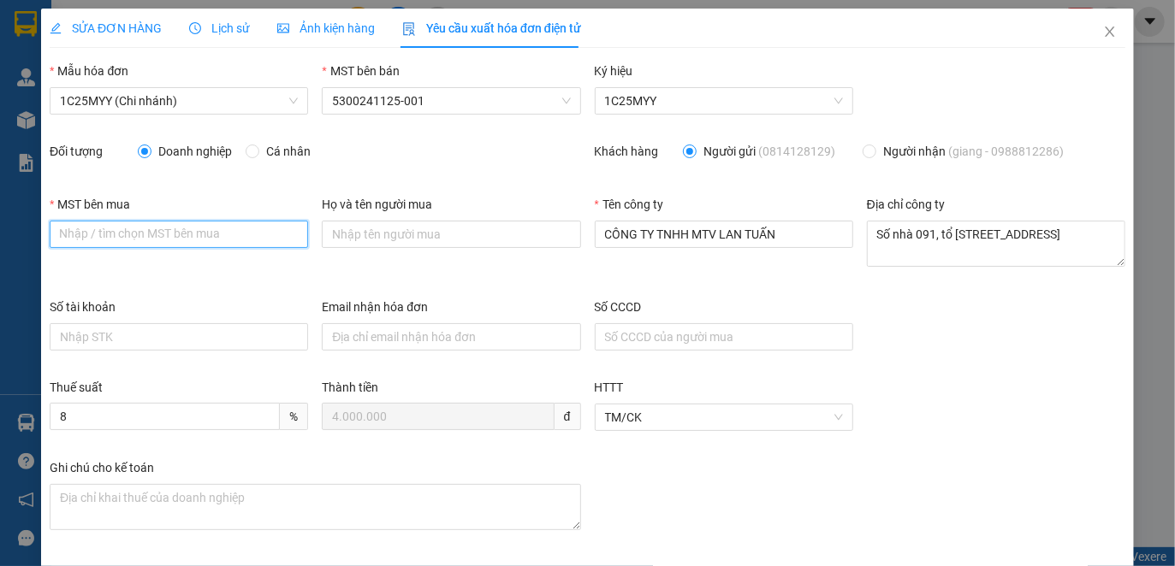
click at [90, 232] on input "MST bên mua" at bounding box center [179, 234] width 258 height 27
paste input "5300802476"
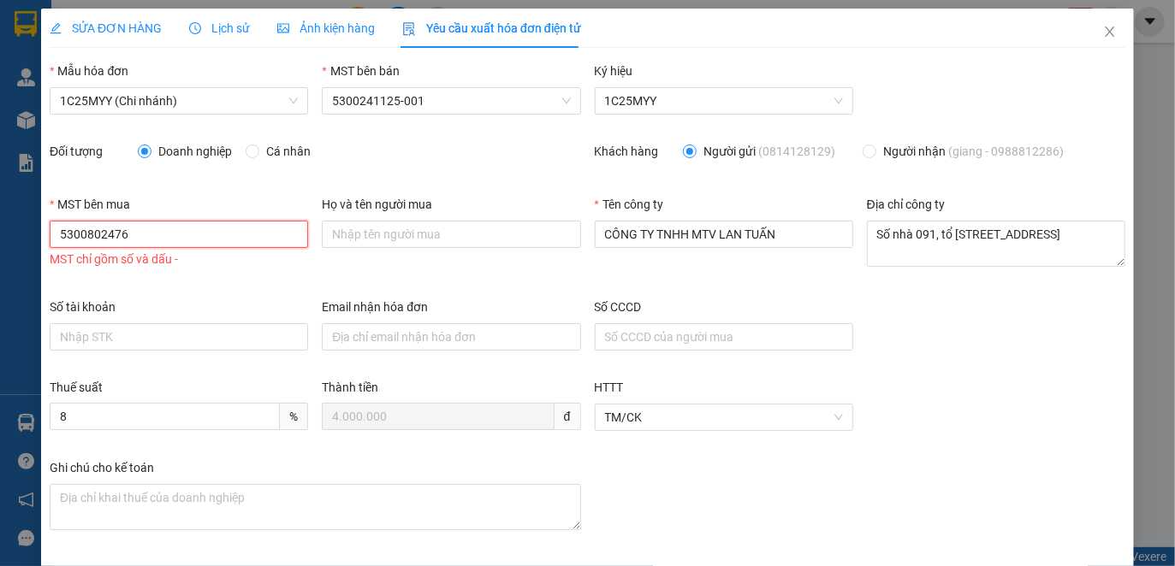
click at [86, 241] on input "5300802476" at bounding box center [179, 234] width 258 height 27
type input "5300802476"
click at [999, 322] on div "Số tài khoản Email nhận hóa đơn Số CCCD" at bounding box center [587, 338] width 1089 height 80
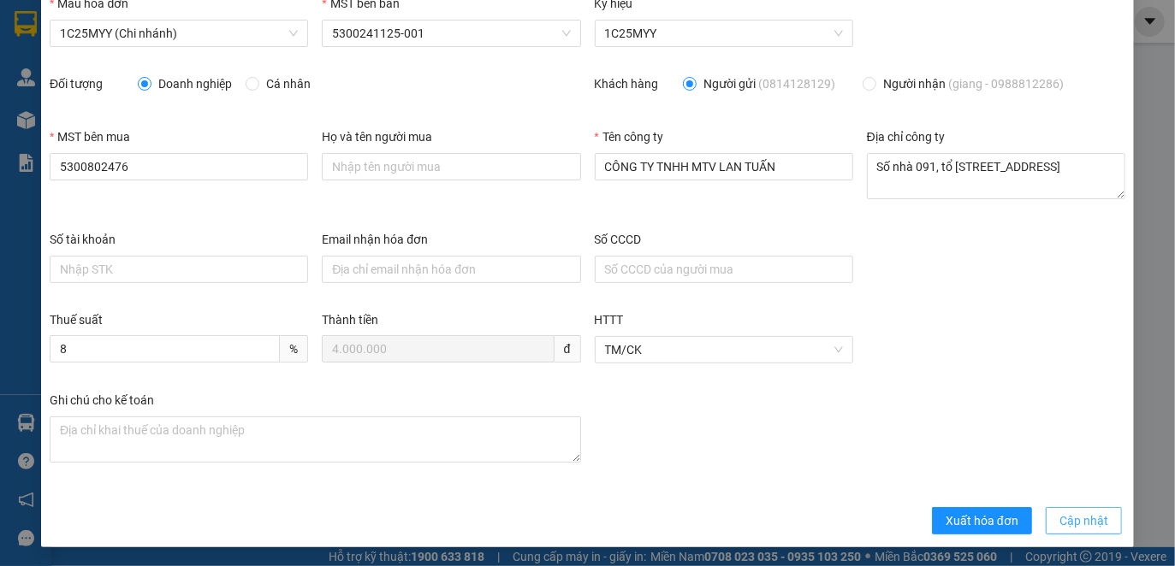
click at [1082, 520] on span "Cập nhật" at bounding box center [1083, 521] width 49 height 19
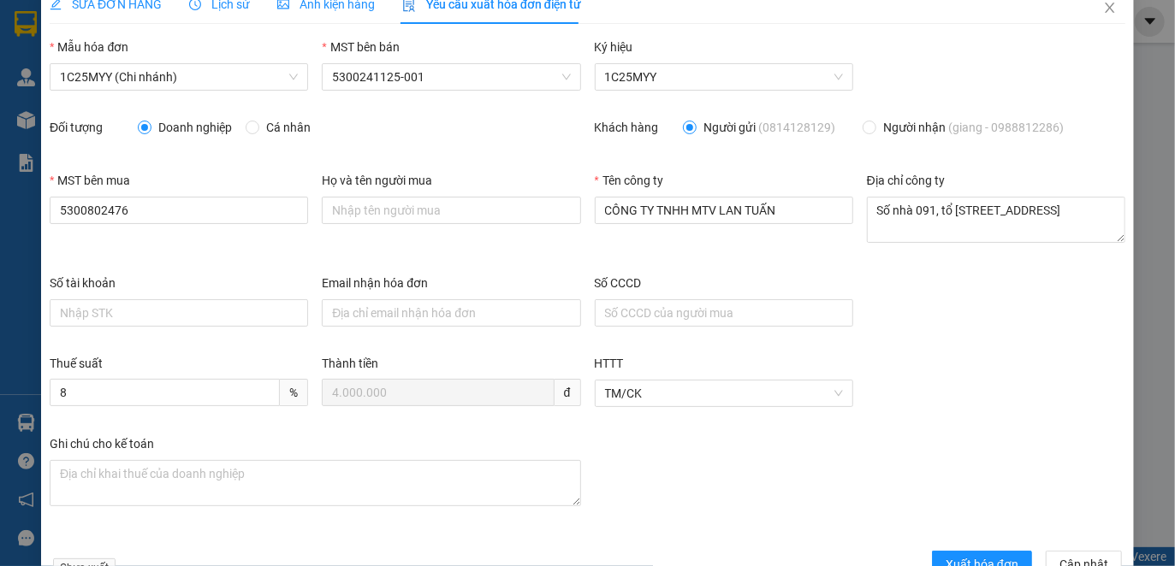
scroll to position [0, 0]
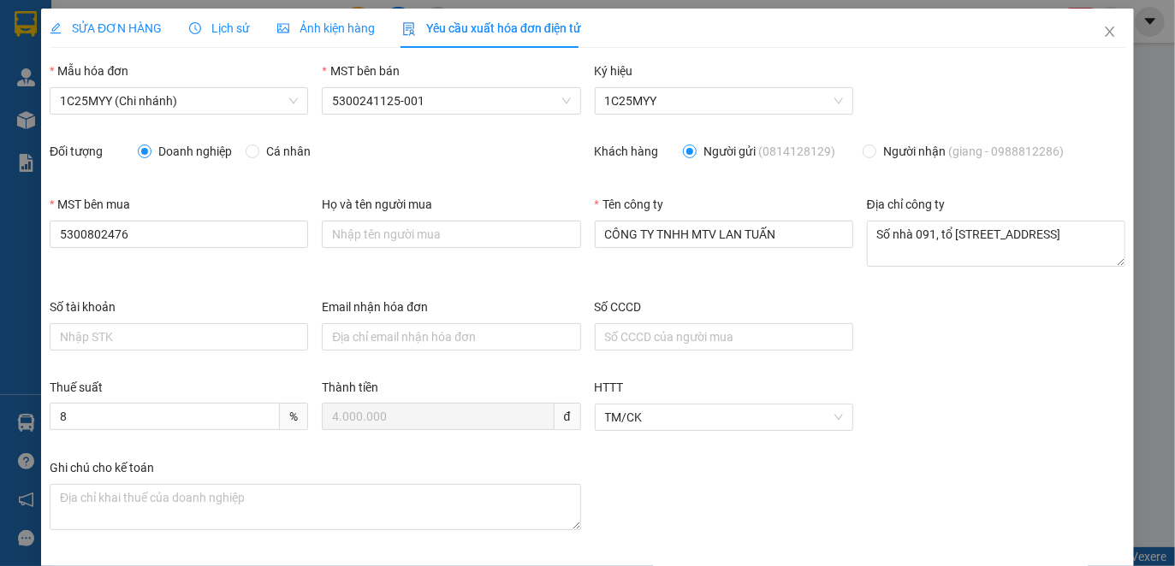
click at [206, 30] on span "Lịch sử" at bounding box center [219, 28] width 61 height 14
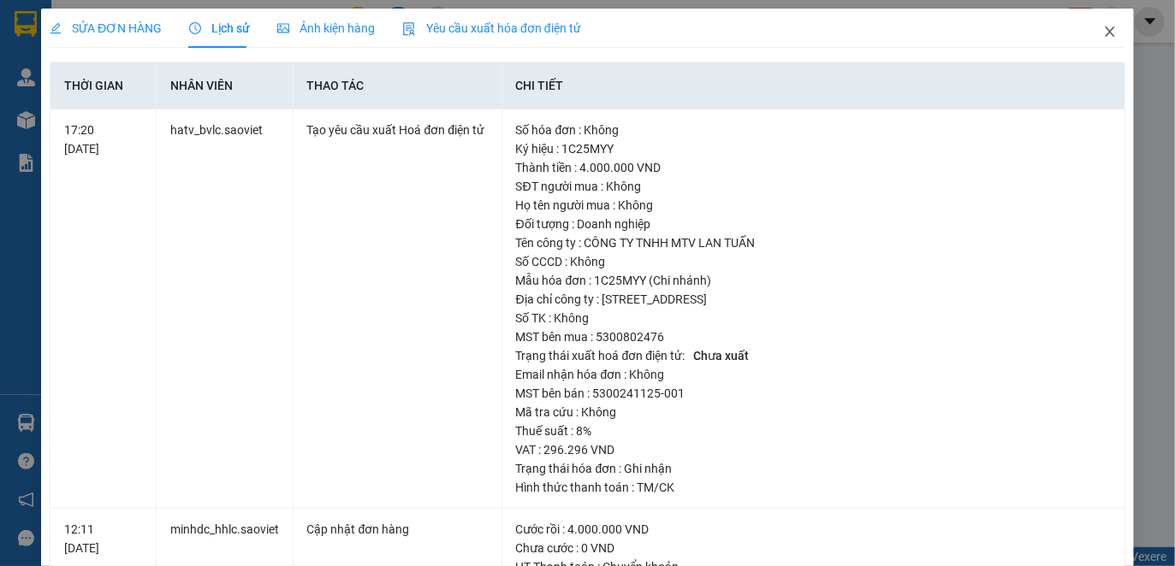
click at [1105, 32] on icon "close" at bounding box center [1109, 32] width 9 height 10
